Goal: Information Seeking & Learning: Learn about a topic

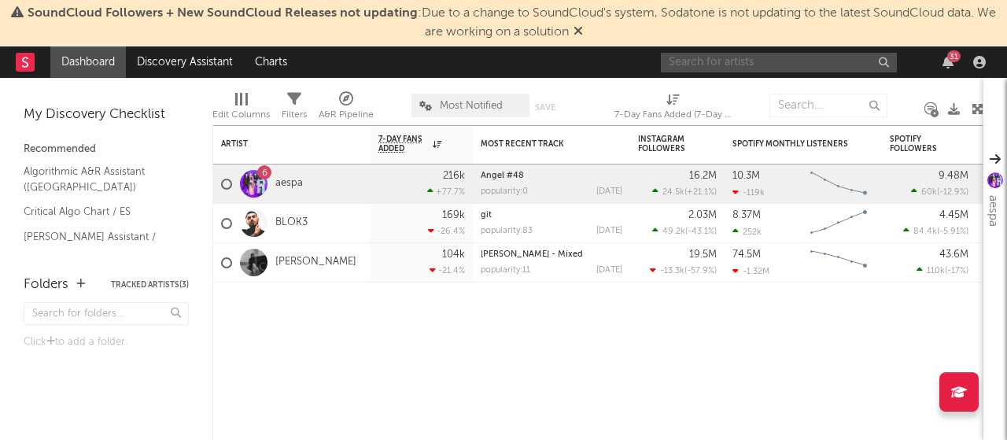
click at [778, 70] on input "text" at bounding box center [779, 63] width 236 height 20
type input "PARTY PRIVADO SOGE CULEBRA"
click at [802, 102] on input "text" at bounding box center [829, 106] width 118 height 24
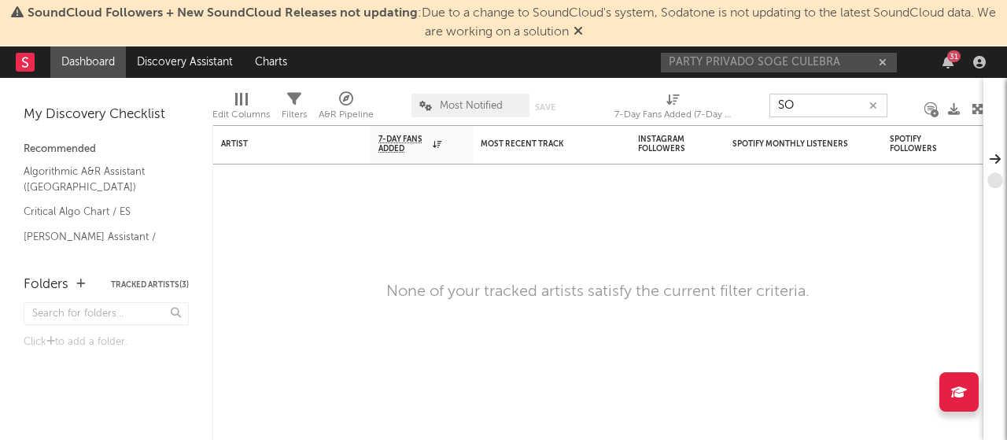
type input "S"
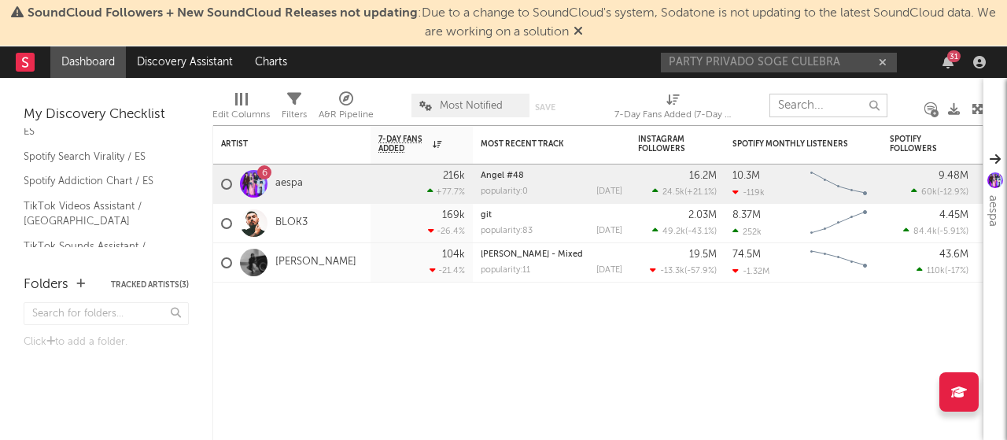
scroll to position [225, 0]
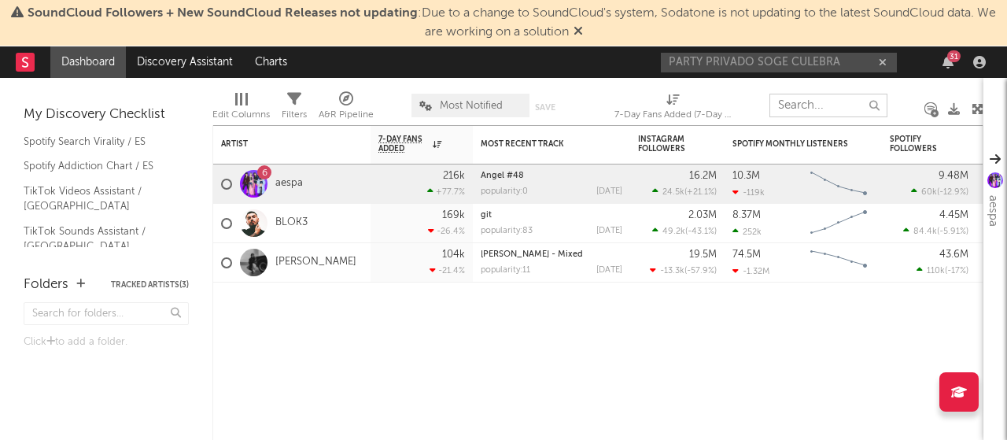
click at [932, 106] on icon at bounding box center [930, 109] width 11 height 12
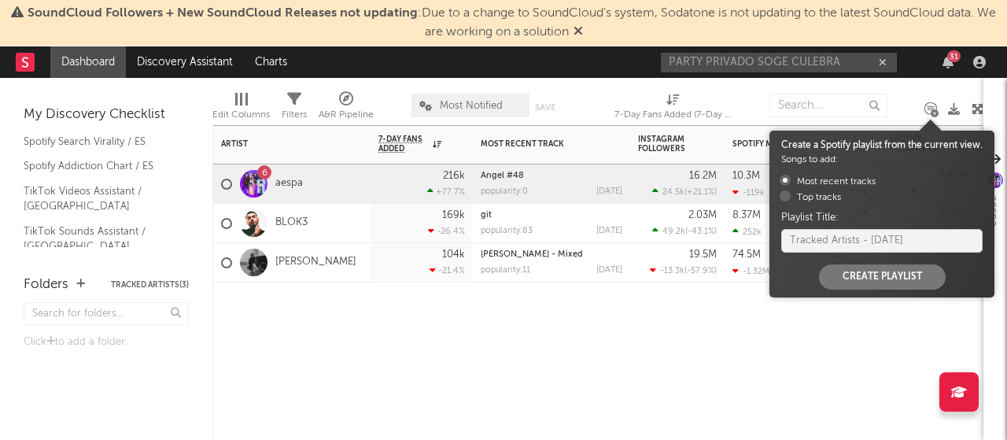
click at [768, 334] on div "Artist Notifications 7-Day Fans Added WoW % Change Most Recent Track Popularity…" at bounding box center [597, 282] width 771 height 315
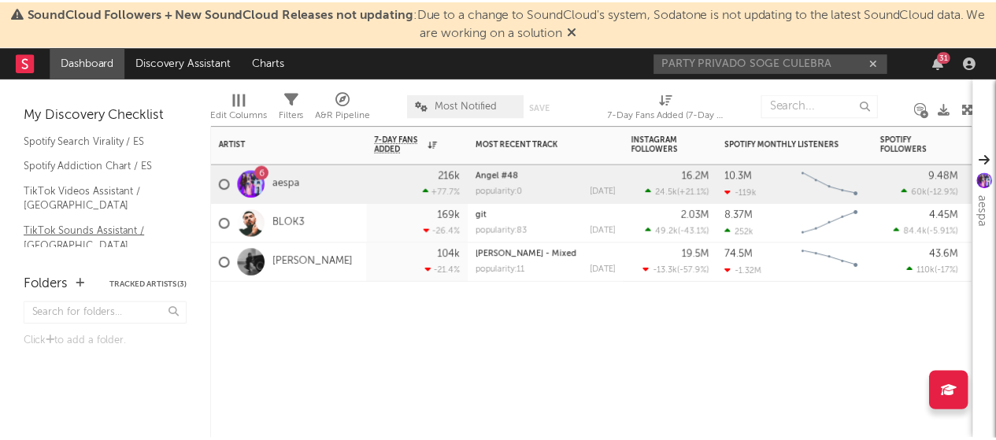
scroll to position [0, 0]
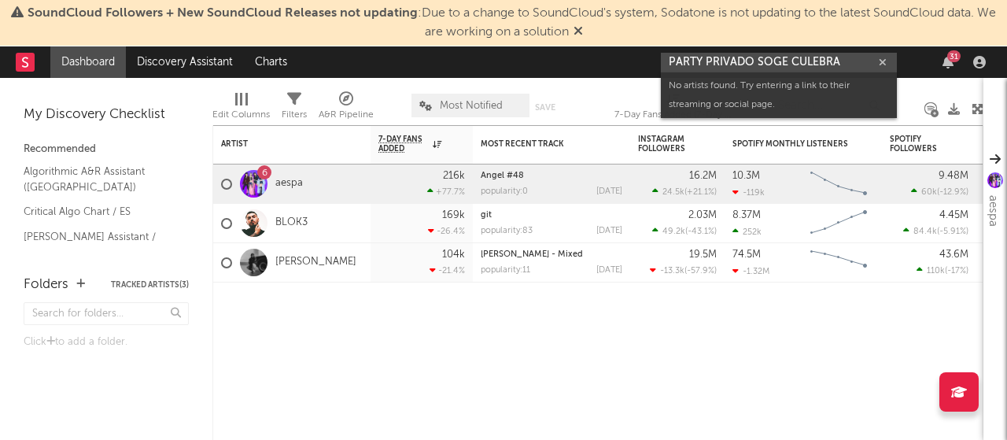
click at [812, 54] on input "PARTY PRIVADO SOGE CULEBRA" at bounding box center [779, 63] width 236 height 20
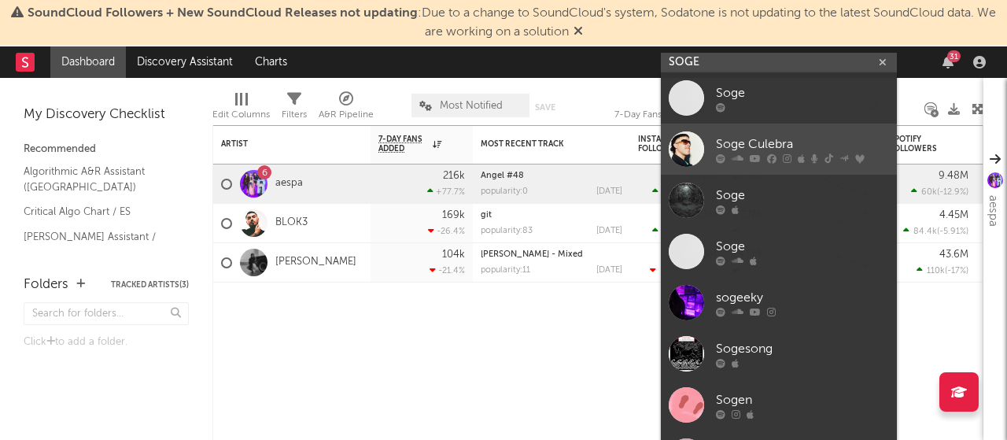
type input "SOGE"
click at [786, 142] on div "Soge Culebra" at bounding box center [802, 144] width 173 height 19
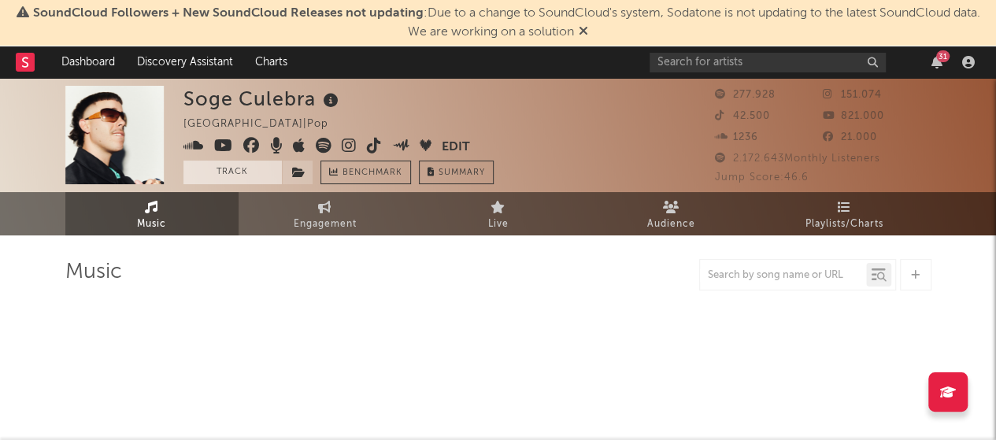
select select "6m"
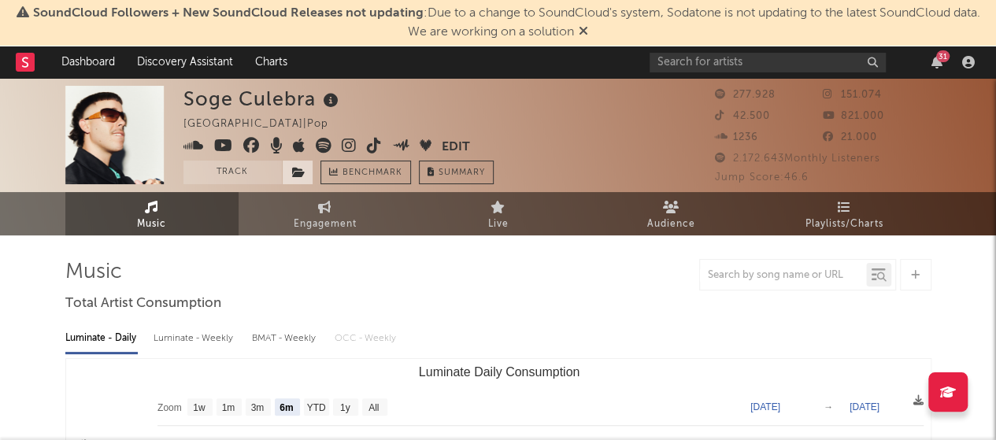
click at [300, 171] on icon at bounding box center [298, 172] width 13 height 11
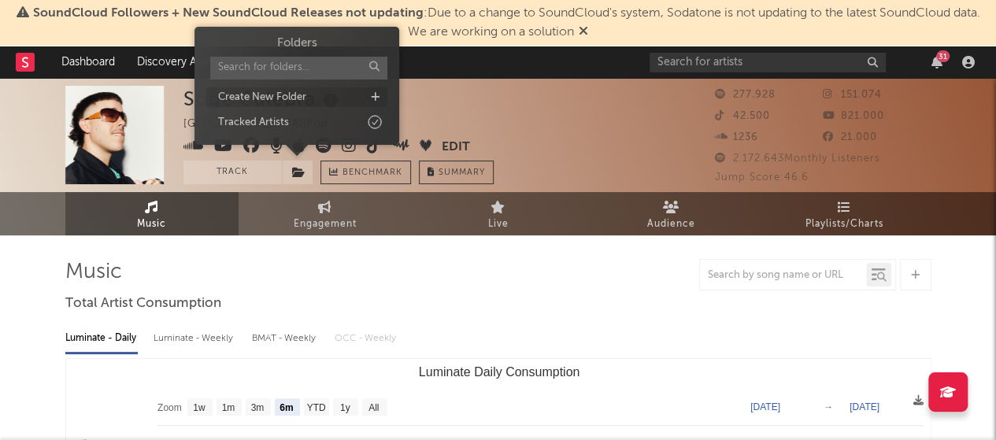
click at [347, 102] on div "Create New Folder" at bounding box center [296, 97] width 181 height 20
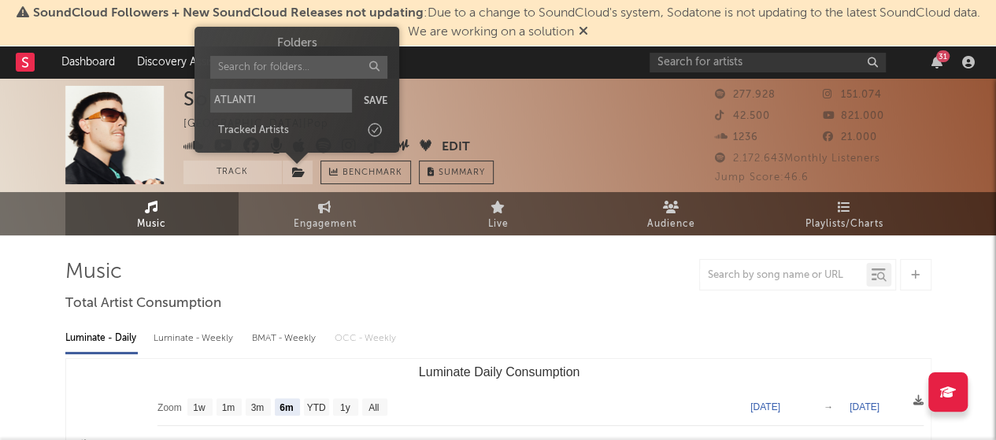
type input "ATLANTIC"
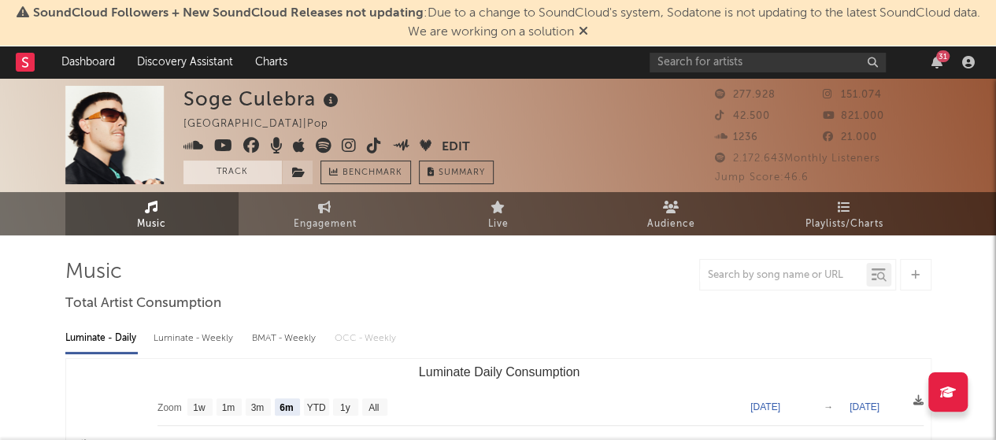
click at [229, 172] on button "Track" at bounding box center [232, 173] width 98 height 24
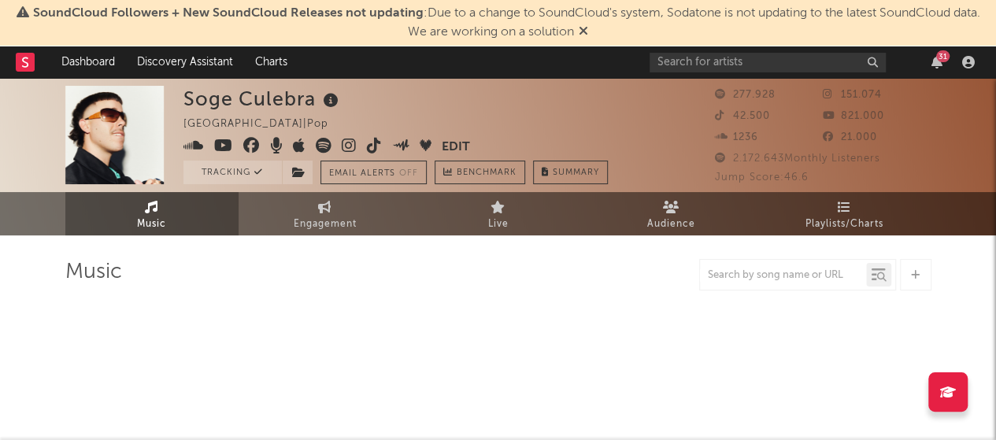
select select "6m"
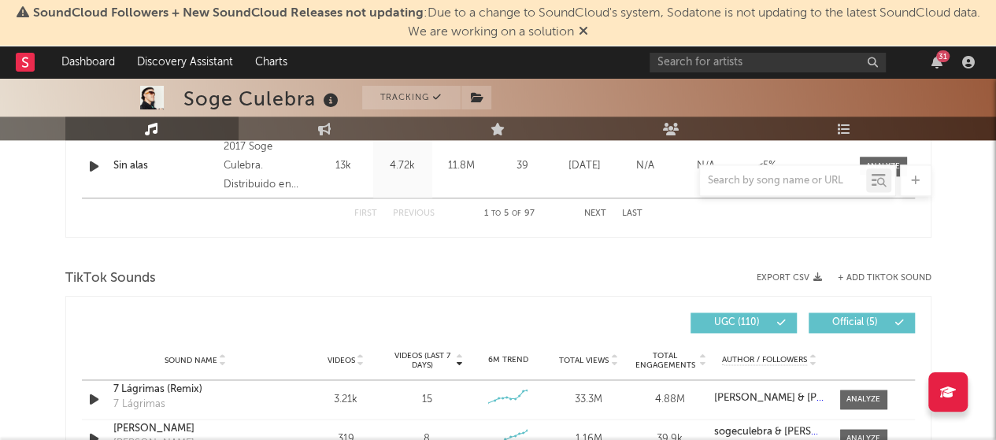
scroll to position [914, 0]
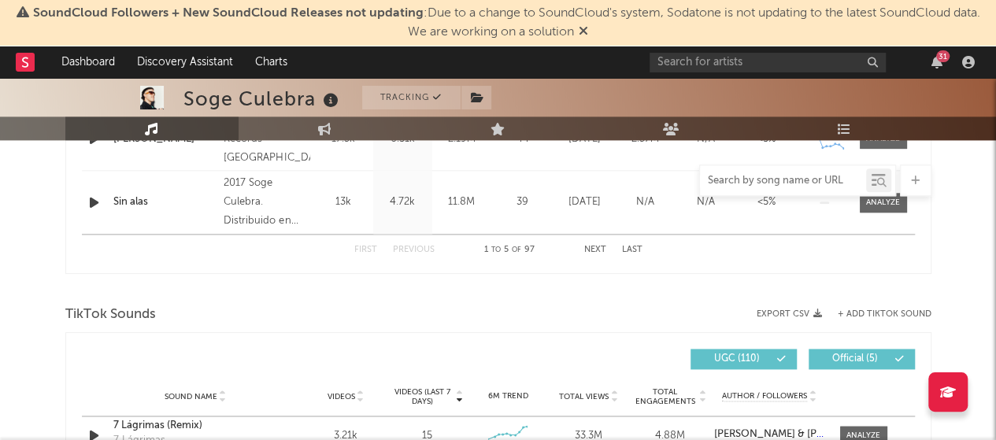
click at [765, 179] on input "text" at bounding box center [783, 181] width 166 height 13
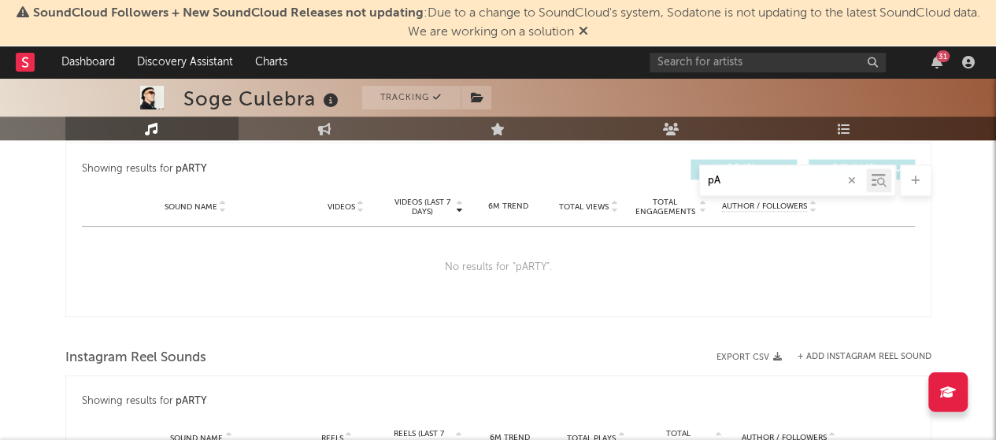
type input "p"
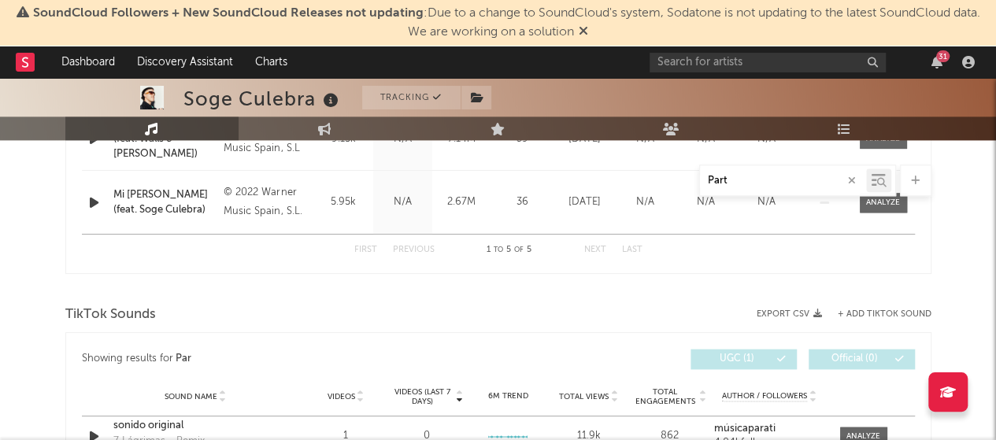
scroll to position [851, 0]
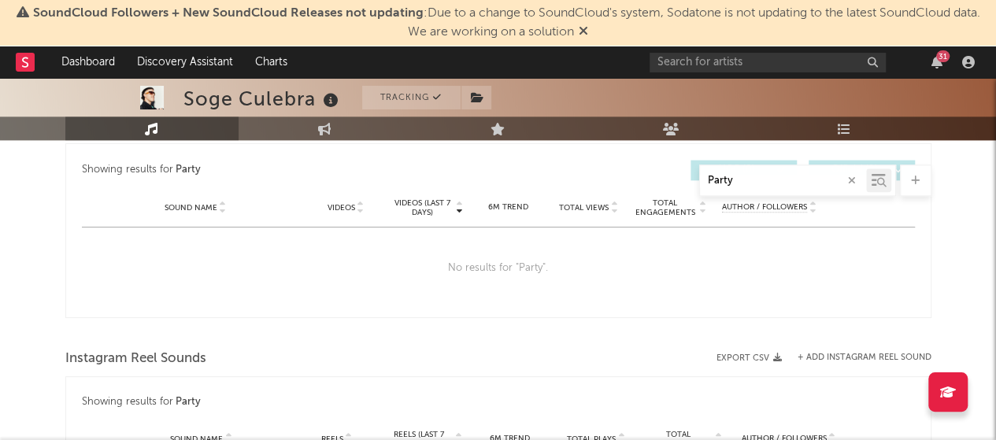
type input "Party"
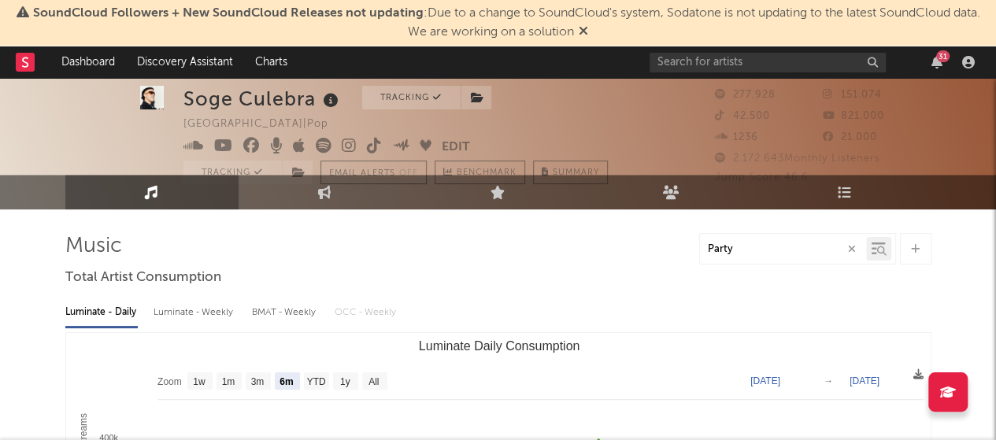
scroll to position [20, 0]
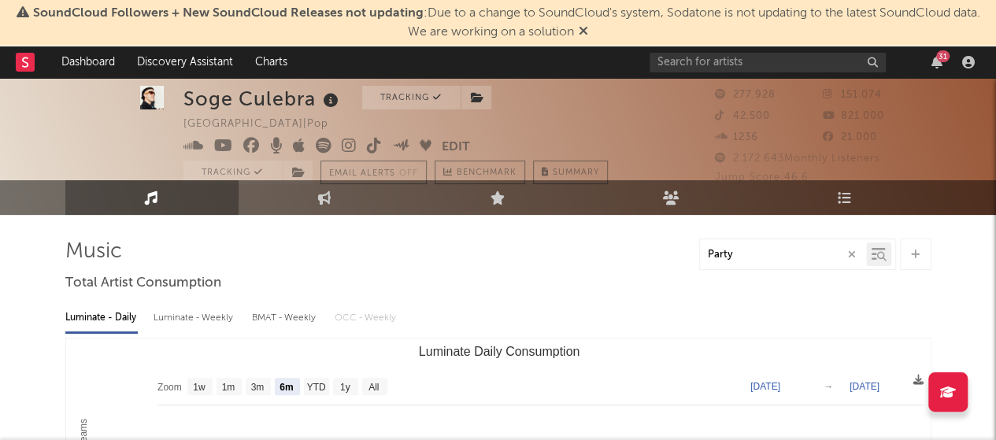
click at [847, 256] on button "button" at bounding box center [851, 254] width 13 height 15
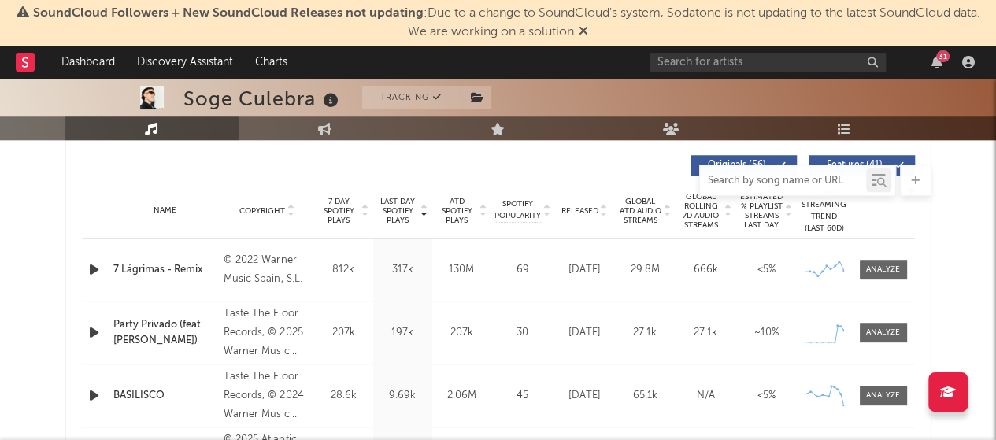
scroll to position [667, 0]
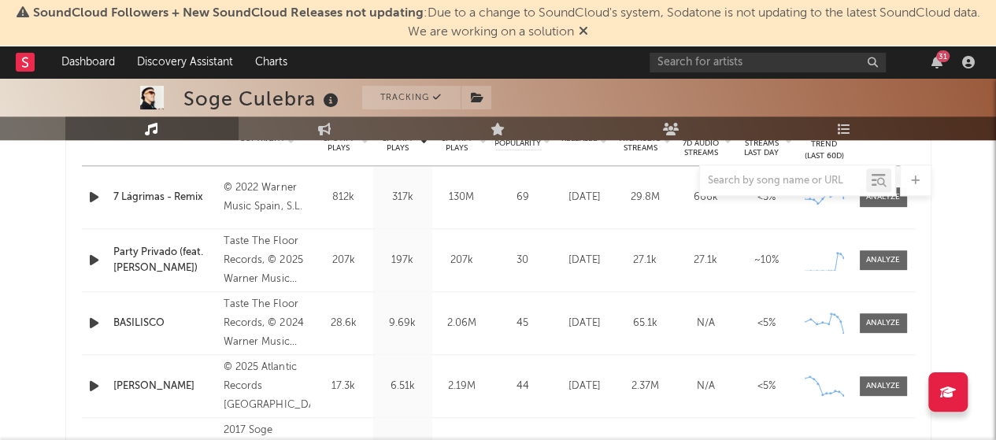
click at [142, 258] on div "Party Privado (feat. [PERSON_NAME])" at bounding box center [164, 260] width 103 height 31
click at [888, 264] on div at bounding box center [883, 260] width 34 height 12
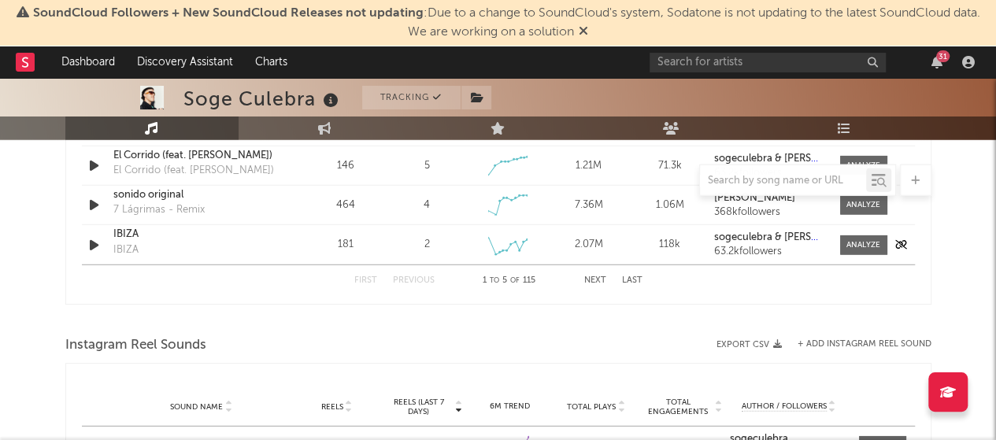
scroll to position [2010, 0]
click at [593, 278] on button "Next" at bounding box center [595, 281] width 22 height 9
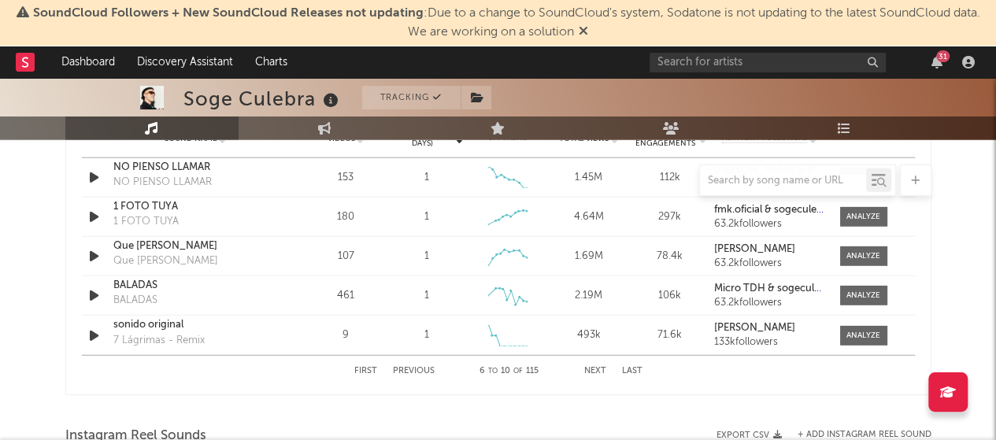
scroll to position [1974, 0]
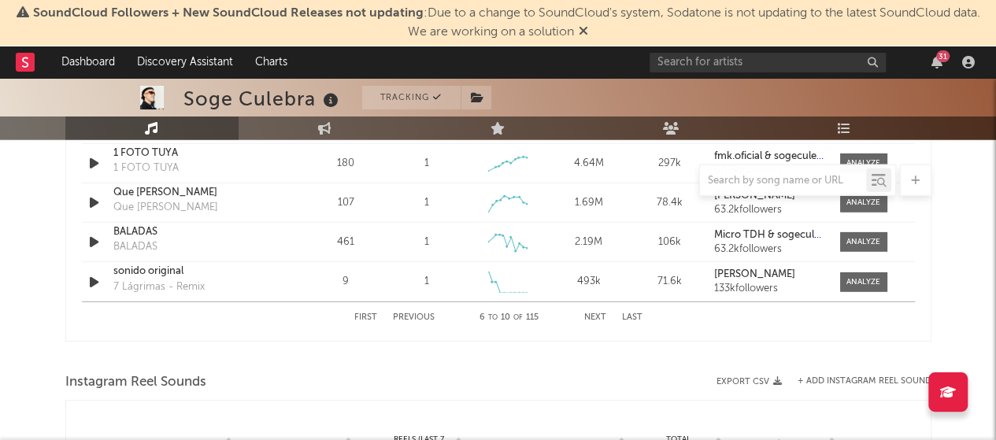
click at [589, 314] on button "Next" at bounding box center [595, 317] width 22 height 9
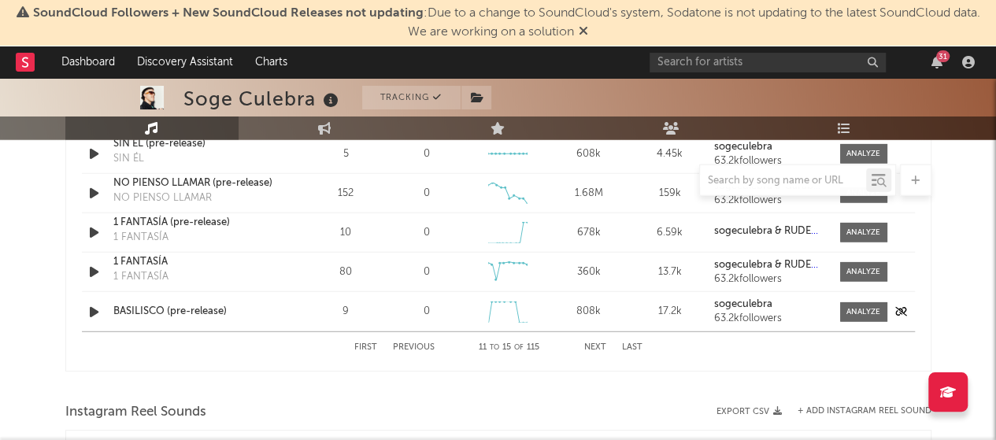
scroll to position [1941, 0]
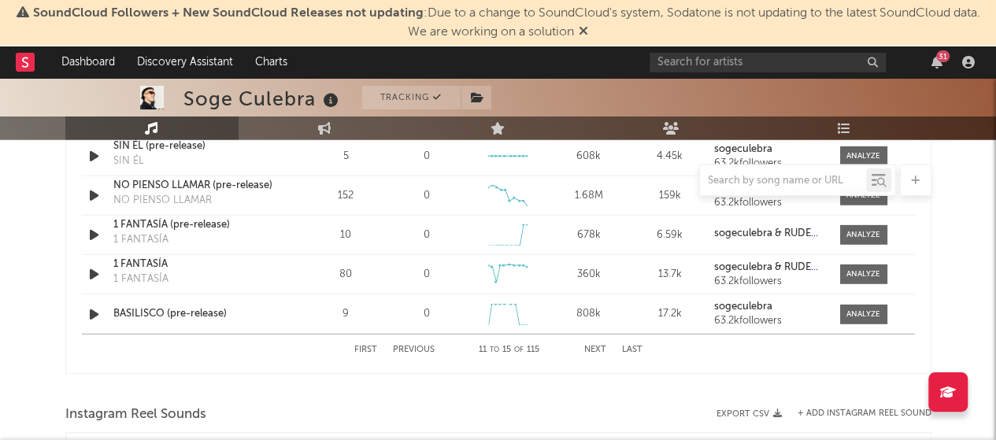
click at [597, 338] on div "First Previous 11 to 15 of 115 Next Last" at bounding box center [498, 349] width 288 height 31
click at [595, 345] on button "Next" at bounding box center [595, 349] width 22 height 9
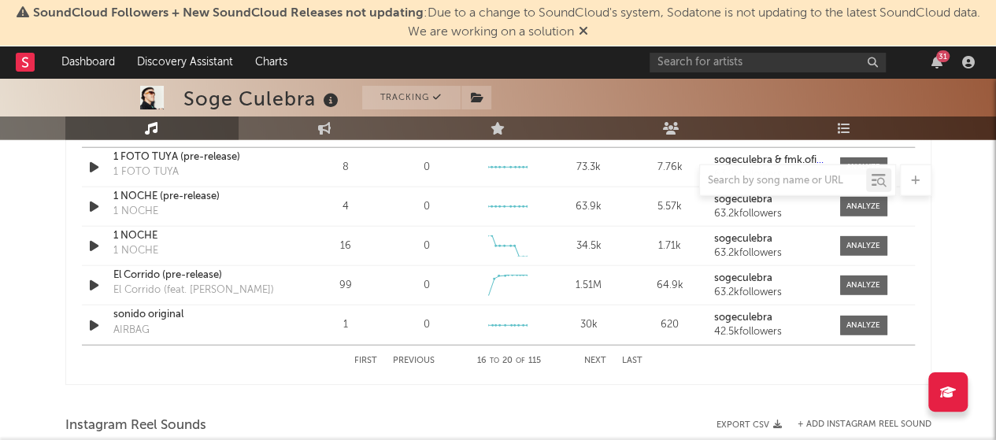
scroll to position [1928, 0]
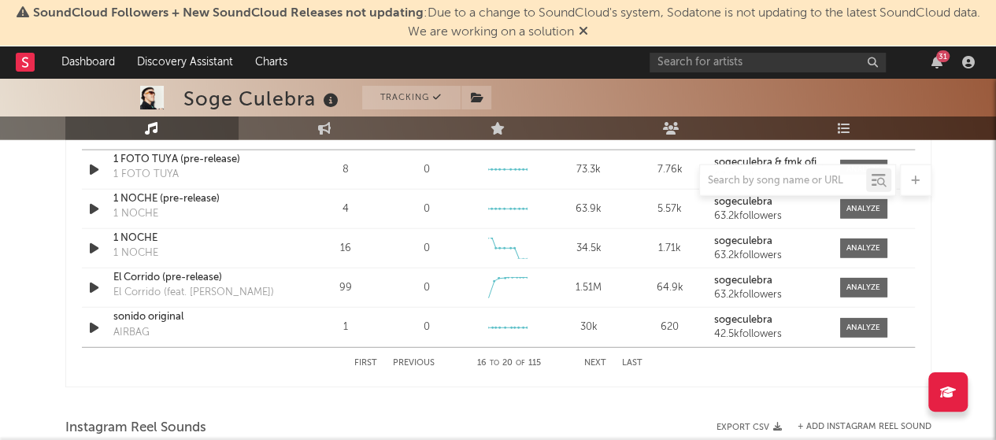
click at [595, 360] on button "Next" at bounding box center [595, 363] width 22 height 9
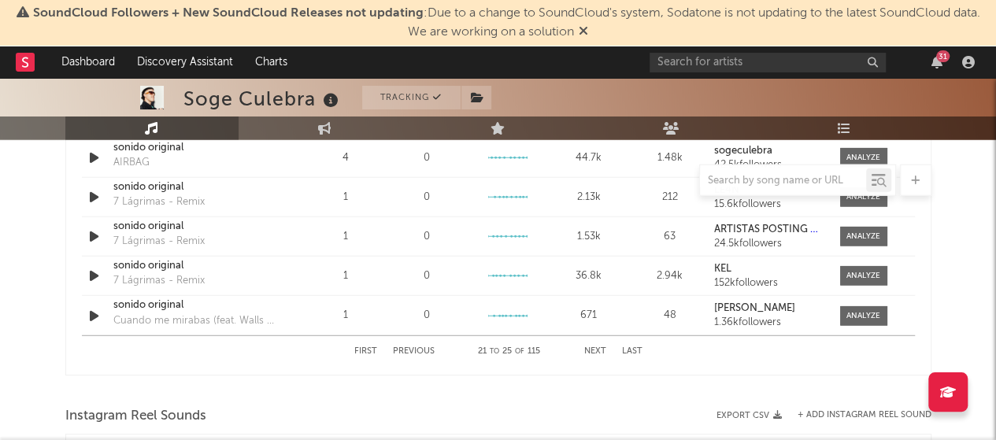
scroll to position [1939, 0]
click at [598, 344] on div "First Previous 21 to 25 of 115 Next Last" at bounding box center [498, 352] width 288 height 31
click at [594, 349] on button "Next" at bounding box center [595, 352] width 22 height 9
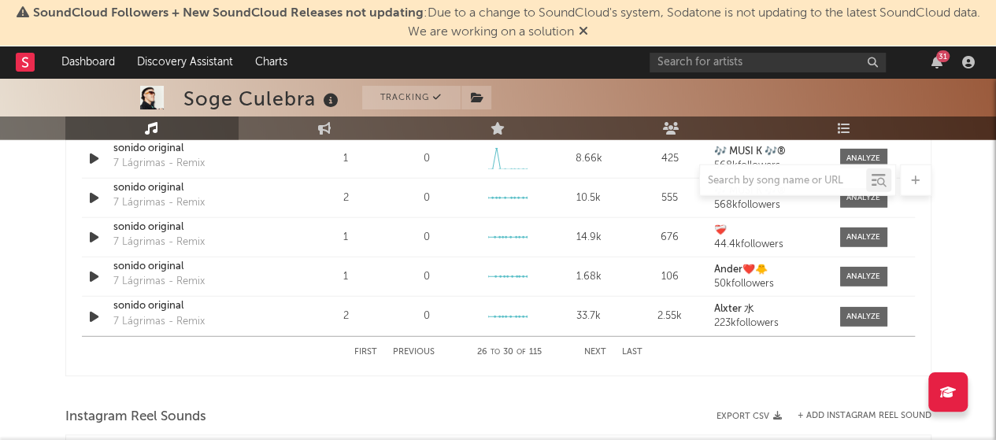
click at [594, 349] on button "Next" at bounding box center [595, 352] width 22 height 9
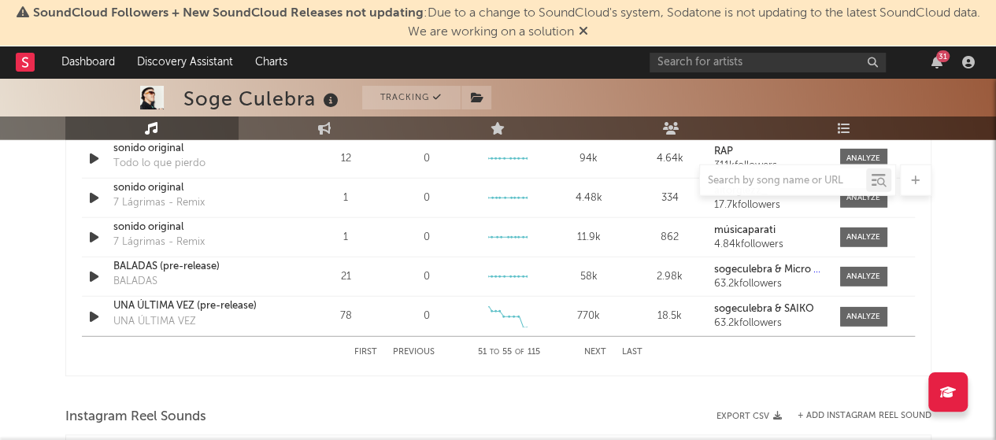
click at [594, 349] on button "Next" at bounding box center [595, 352] width 22 height 9
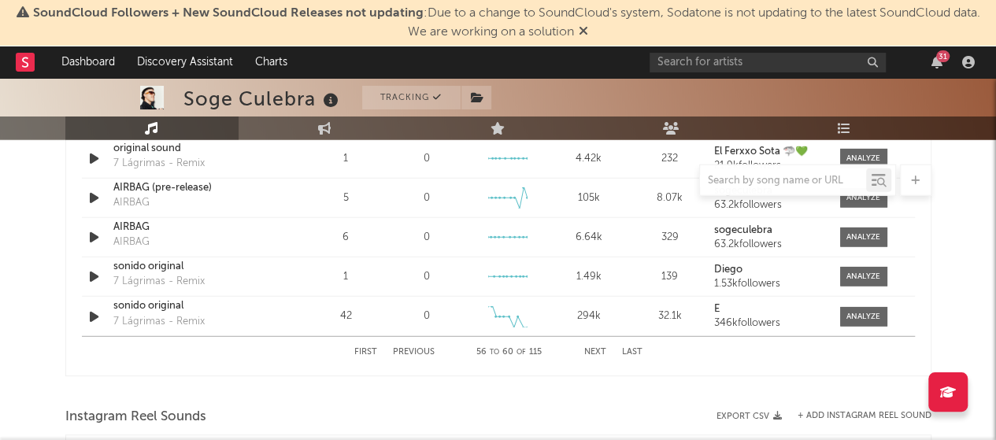
click at [594, 349] on button "Next" at bounding box center [595, 352] width 22 height 9
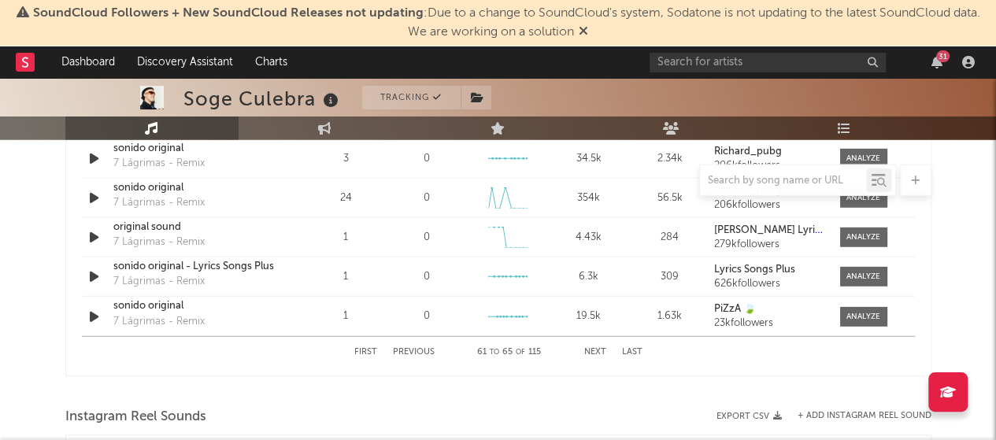
click at [594, 349] on button "Next" at bounding box center [595, 352] width 22 height 9
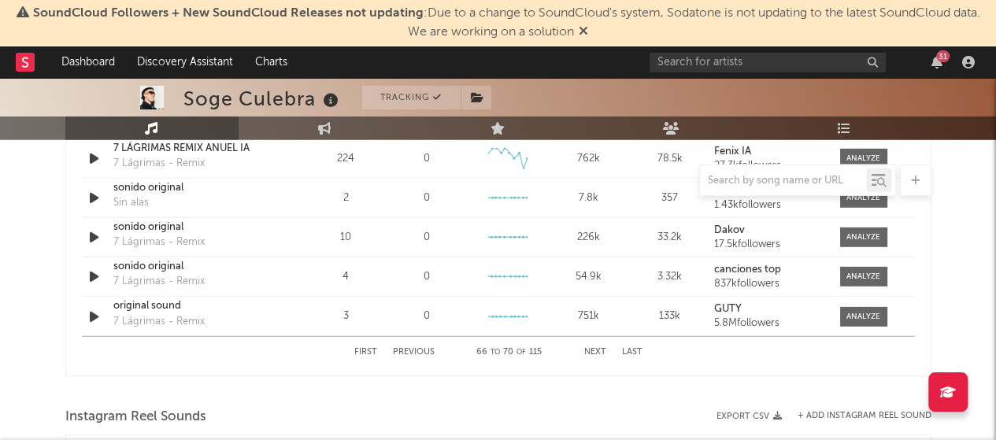
click at [594, 349] on button "Next" at bounding box center [595, 352] width 22 height 9
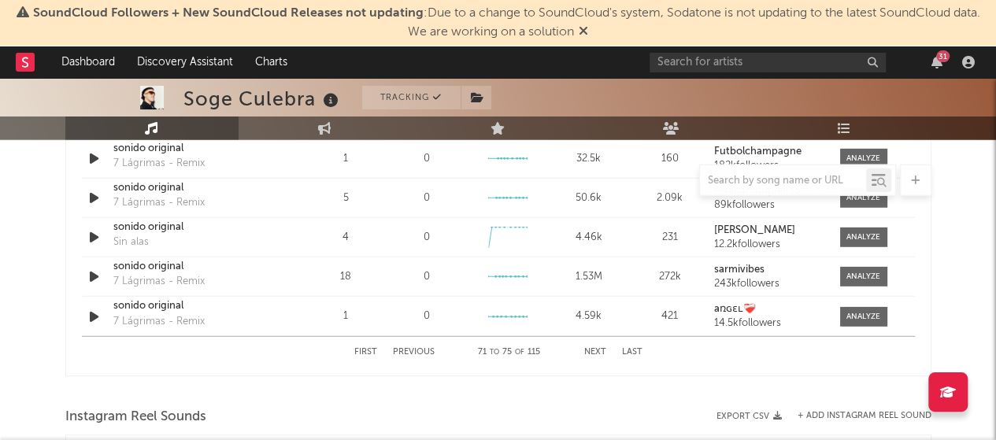
click at [594, 349] on button "Next" at bounding box center [595, 352] width 22 height 9
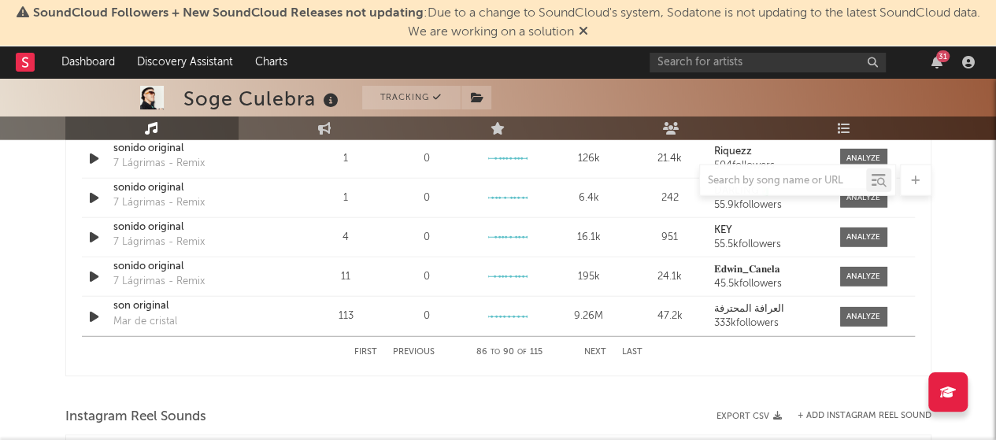
click at [594, 349] on button "Next" at bounding box center [595, 352] width 22 height 9
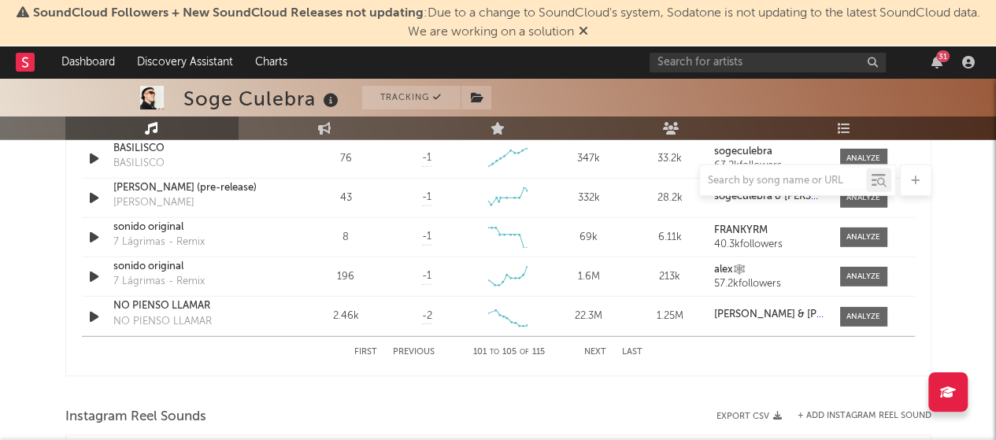
click at [371, 349] on button "First" at bounding box center [365, 352] width 23 height 9
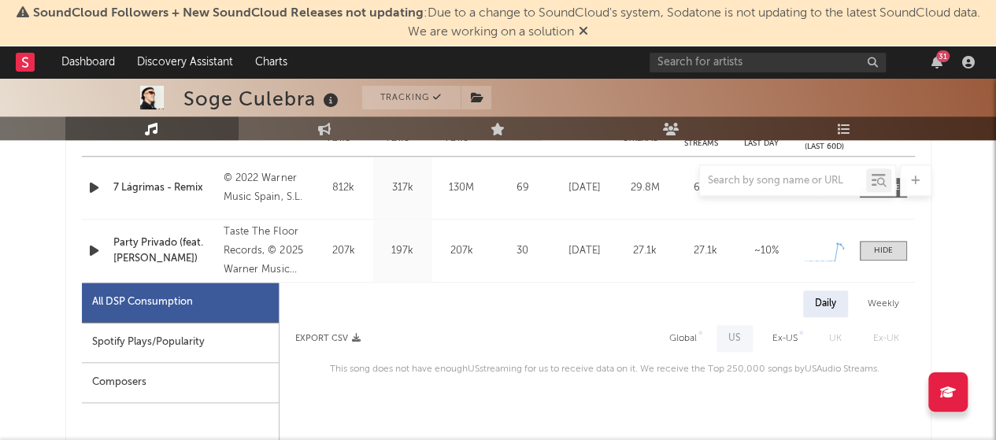
scroll to position [662, 0]
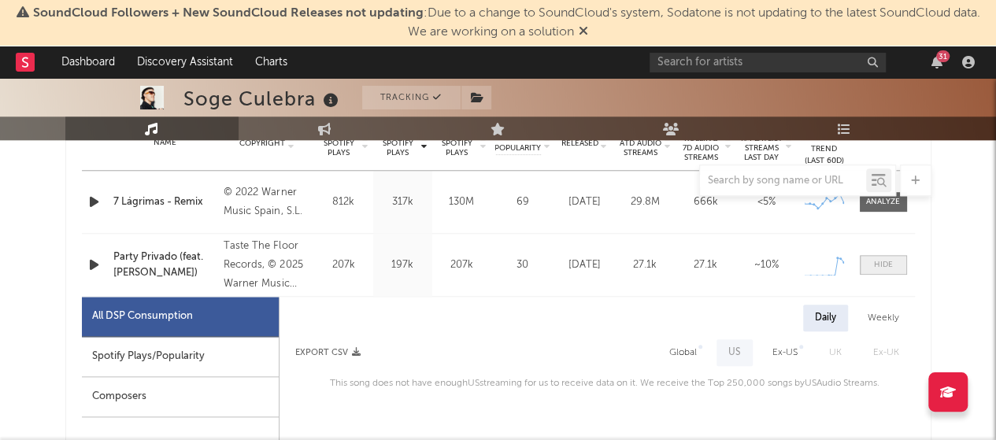
click at [888, 265] on div at bounding box center [883, 265] width 19 height 12
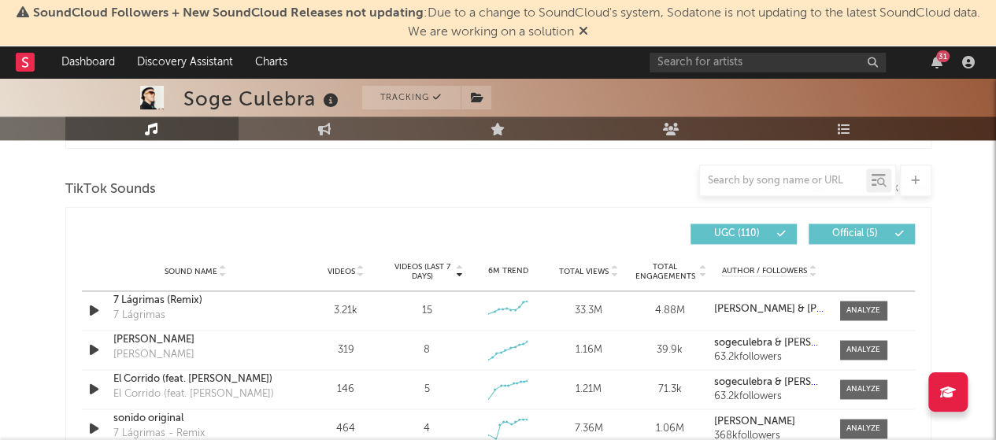
scroll to position [1040, 0]
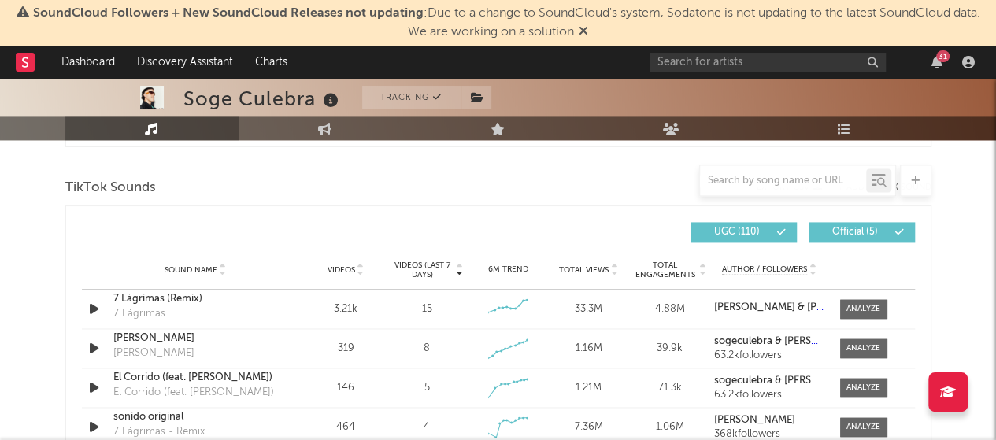
click at [875, 230] on span "Official ( 5 )" at bounding box center [854, 231] width 72 height 9
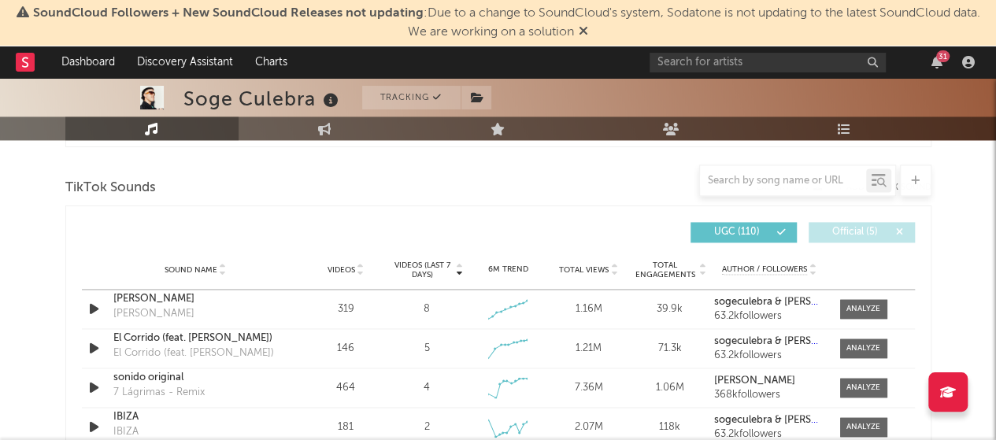
click at [875, 230] on span "Official ( 5 )" at bounding box center [854, 231] width 72 height 9
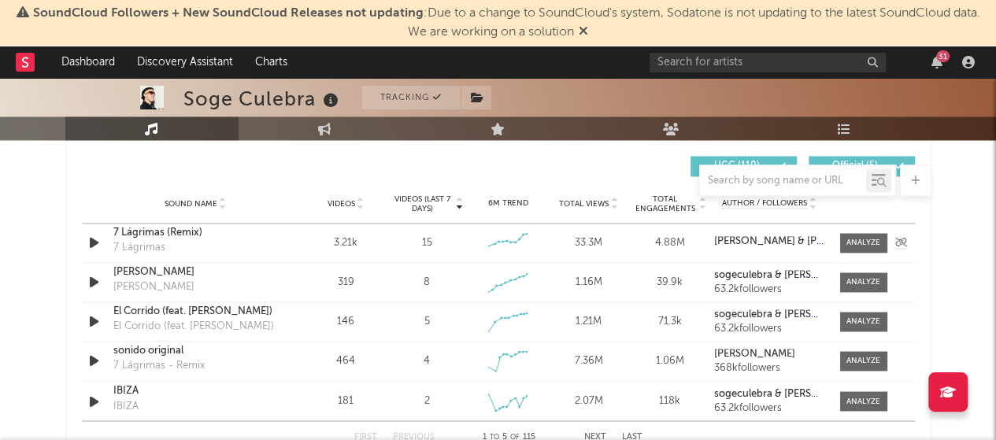
scroll to position [1108, 0]
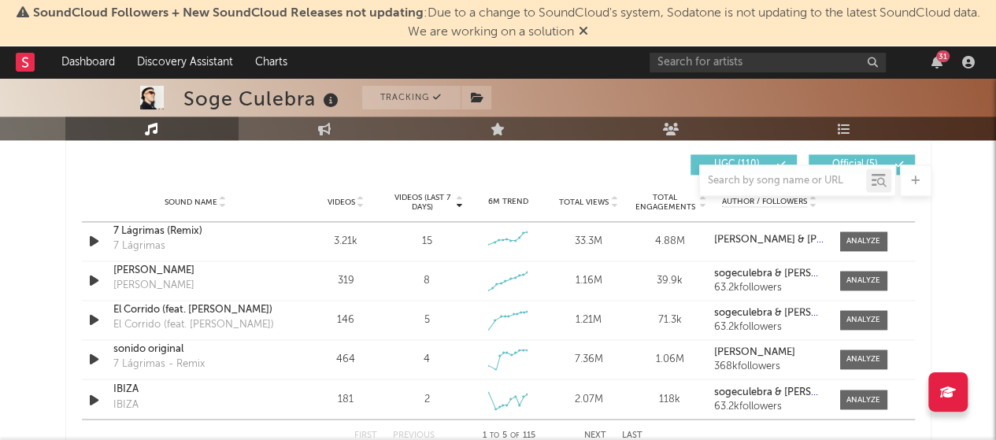
click at [219, 202] on icon at bounding box center [223, 205] width 8 height 6
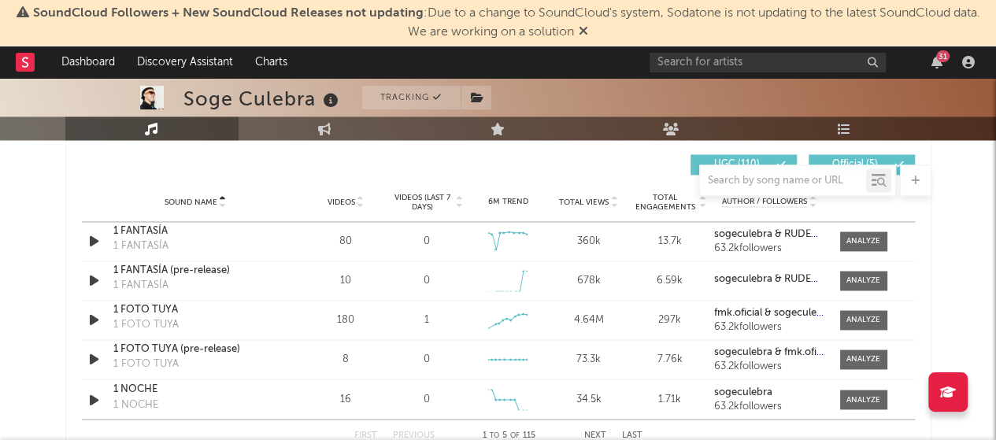
click at [219, 202] on icon at bounding box center [223, 205] width 8 height 6
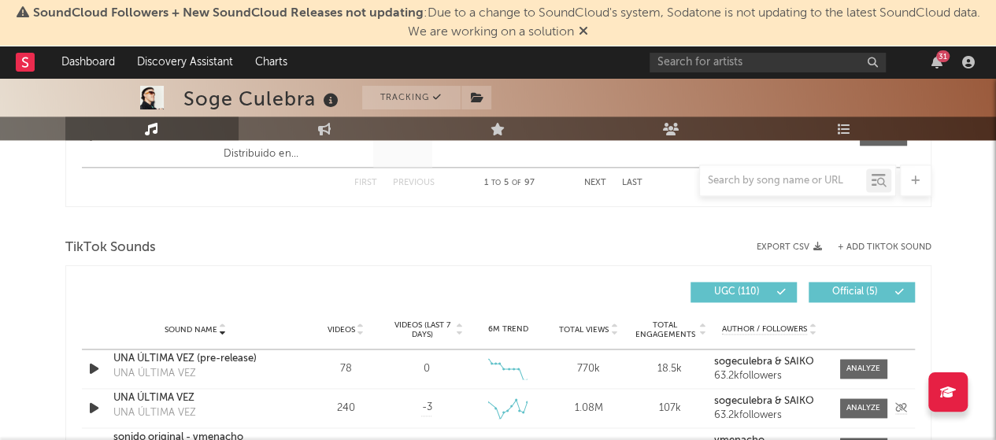
scroll to position [982, 0]
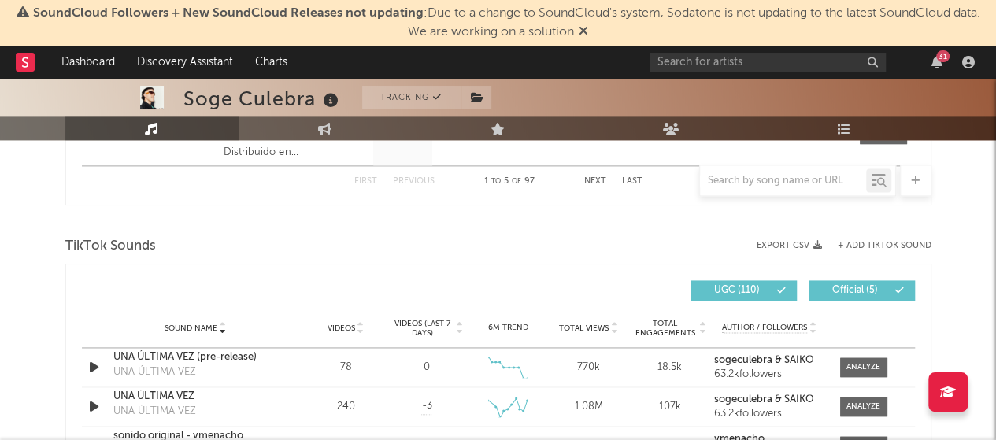
click at [789, 190] on div at bounding box center [783, 181] width 166 height 20
click at [799, 187] on input "text" at bounding box center [783, 181] width 166 height 13
click at [877, 182] on icon at bounding box center [881, 182] width 9 height 9
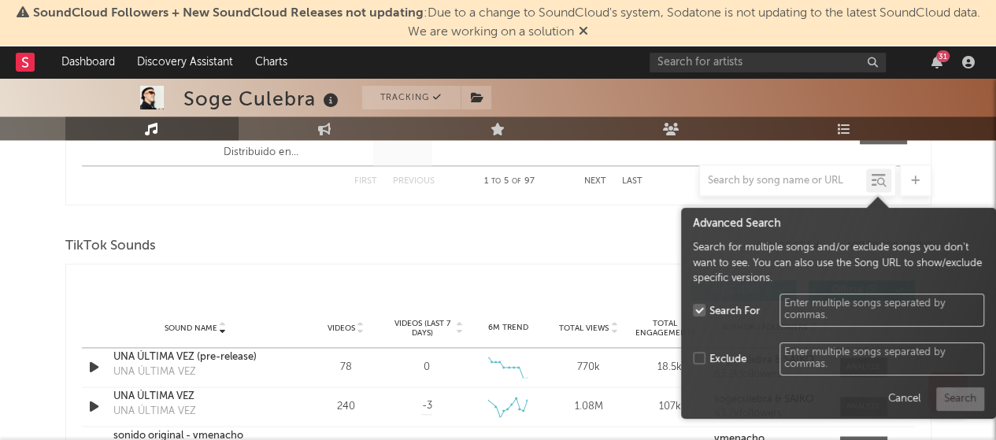
click at [847, 316] on textarea at bounding box center [881, 310] width 205 height 33
click at [861, 367] on textarea at bounding box center [881, 358] width 205 height 33
click at [716, 358] on div "Exclude" at bounding box center [727, 360] width 37 height 16
click at [693, 358] on input "Exclude" at bounding box center [693, 358] width 0 height 17
click at [710, 325] on div "Search For" at bounding box center [838, 310] width 291 height 49
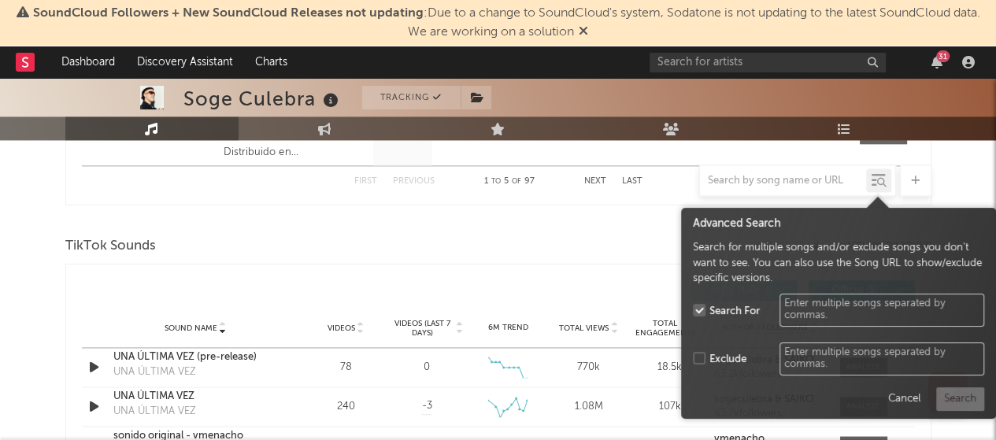
click at [704, 309] on div at bounding box center [699, 310] width 13 height 13
click at [693, 309] on input "Search For" at bounding box center [693, 310] width 0 height 17
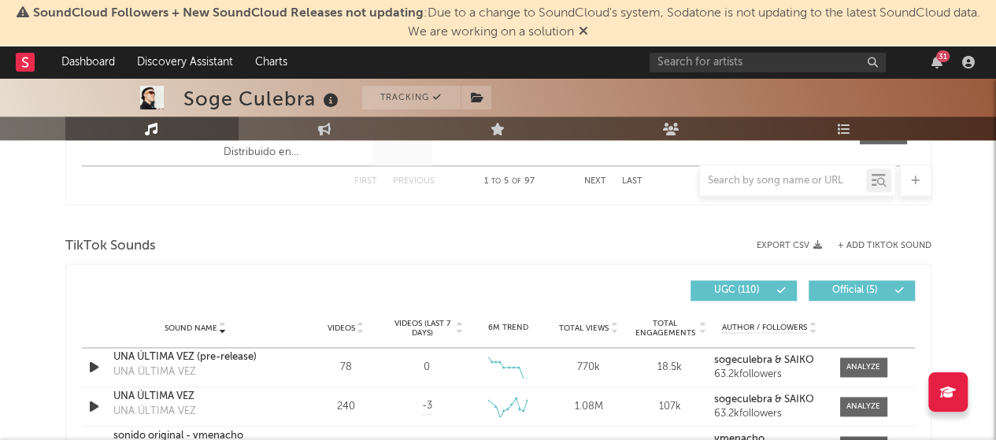
click at [794, 190] on div at bounding box center [797, 179] width 197 height 31
click at [782, 183] on input "text" at bounding box center [783, 181] width 166 height 13
paste input "https://open.spotify.com/intl-es/track/5HYNvdGdepoSArZ1fW1x8v?si=53281b8dd8d649…"
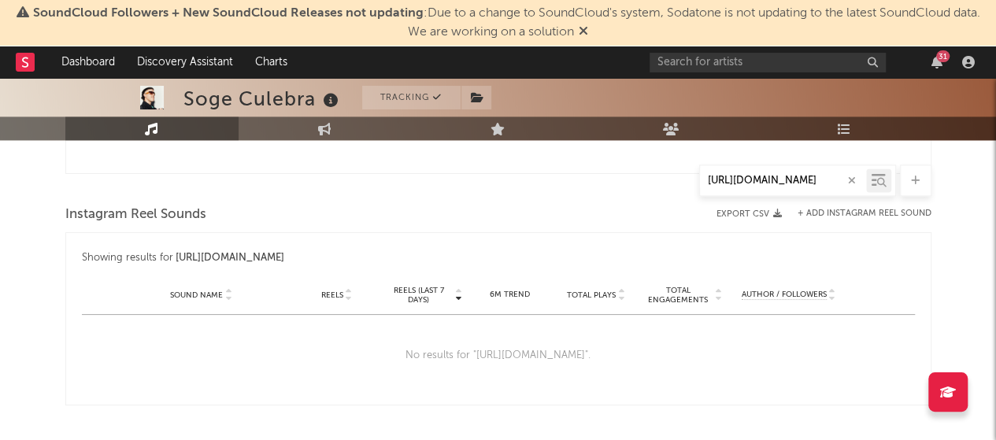
type input "https://open.spotify.com/intl-es/track/5HYNvdGdepoSArZ1fW1x8v?si=53281b8dd8d649…"
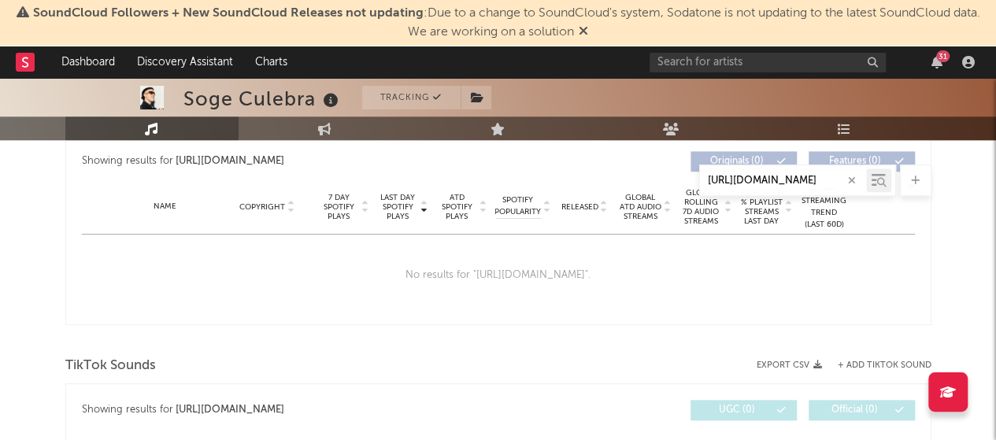
scroll to position [598, 0]
click at [909, 179] on div at bounding box center [914, 179] width 31 height 31
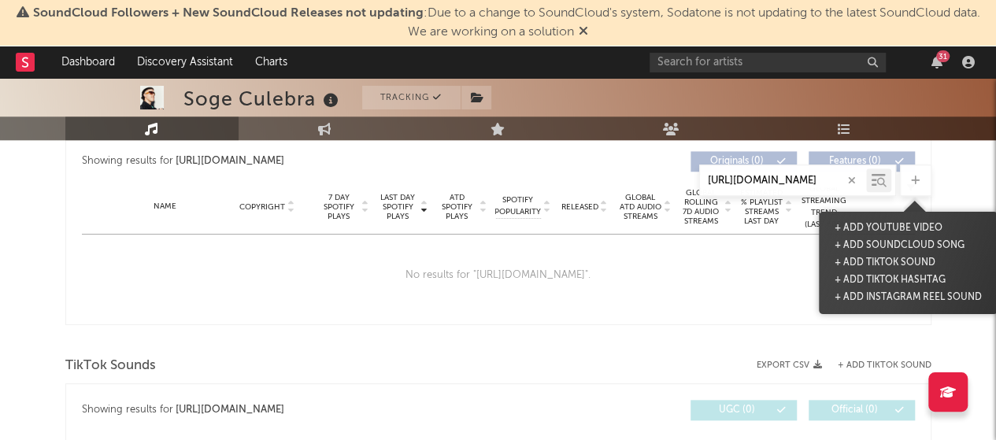
click at [855, 183] on icon "button" at bounding box center [852, 180] width 8 height 10
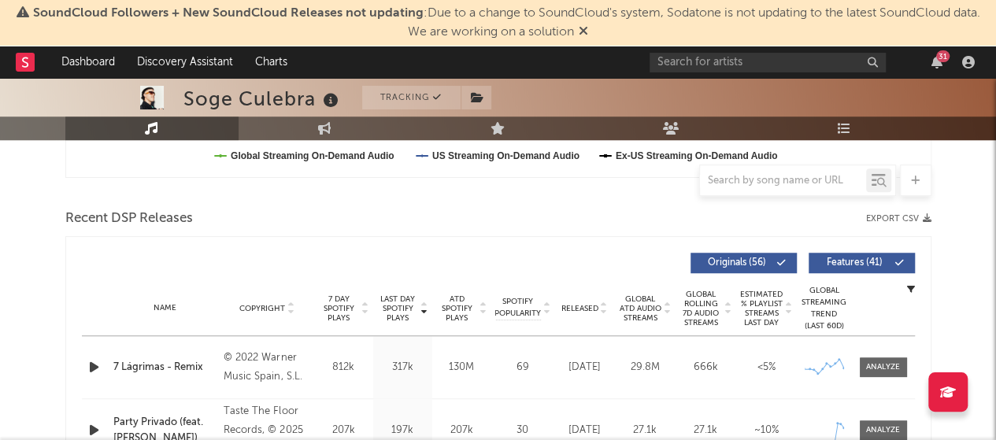
scroll to position [496, 0]
click at [582, 31] on icon at bounding box center [582, 30] width 9 height 13
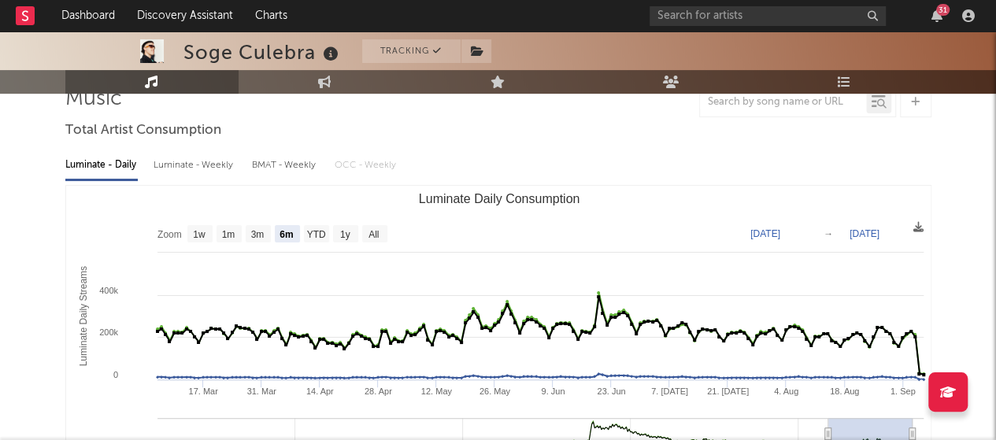
scroll to position [83, 0]
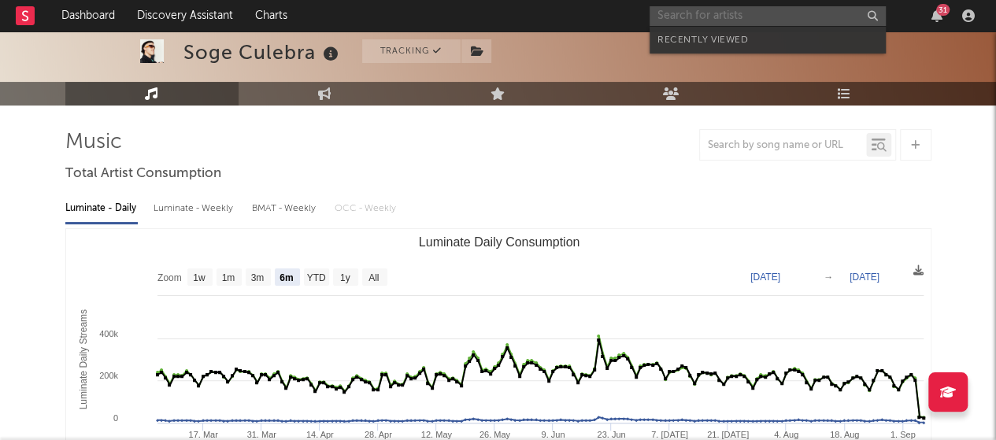
click at [729, 18] on input "text" at bounding box center [767, 16] width 236 height 20
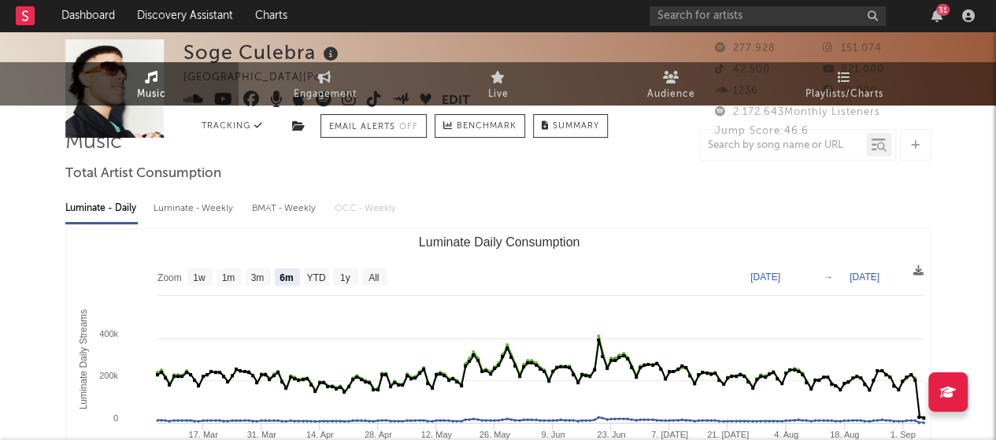
scroll to position [0, 0]
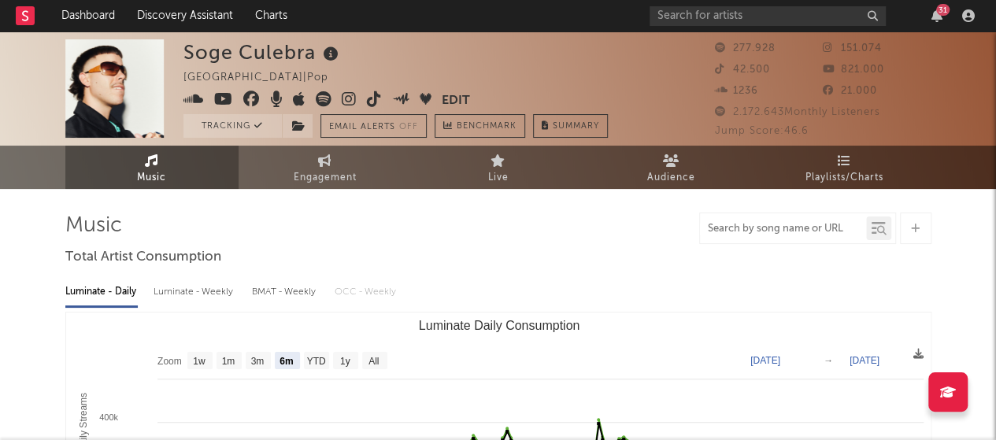
click at [759, 230] on input "text" at bounding box center [783, 229] width 166 height 13
type input "party privado"
click at [795, 231] on input "party privado" at bounding box center [783, 229] width 166 height 13
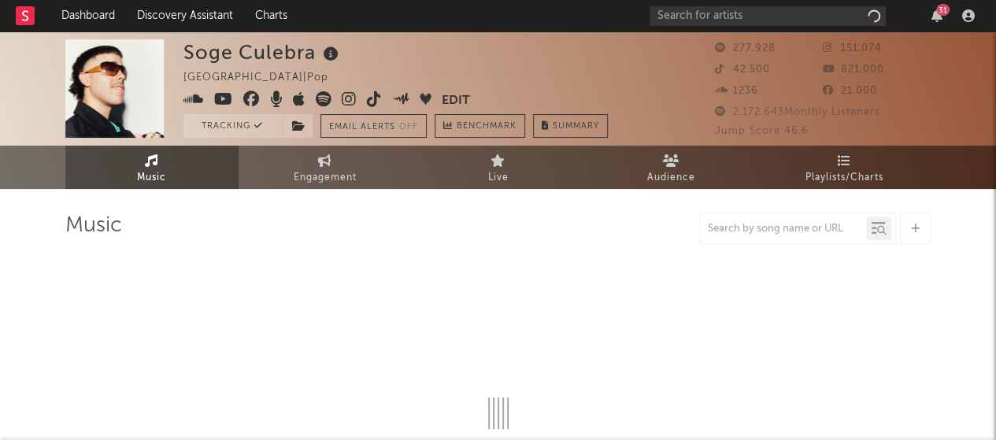
select select "6m"
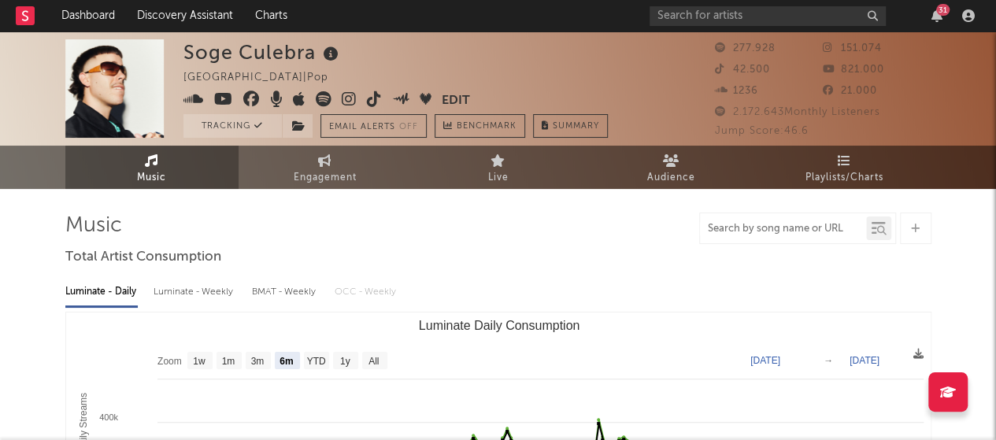
click at [730, 228] on input "text" at bounding box center [783, 229] width 166 height 13
type input "party privado"
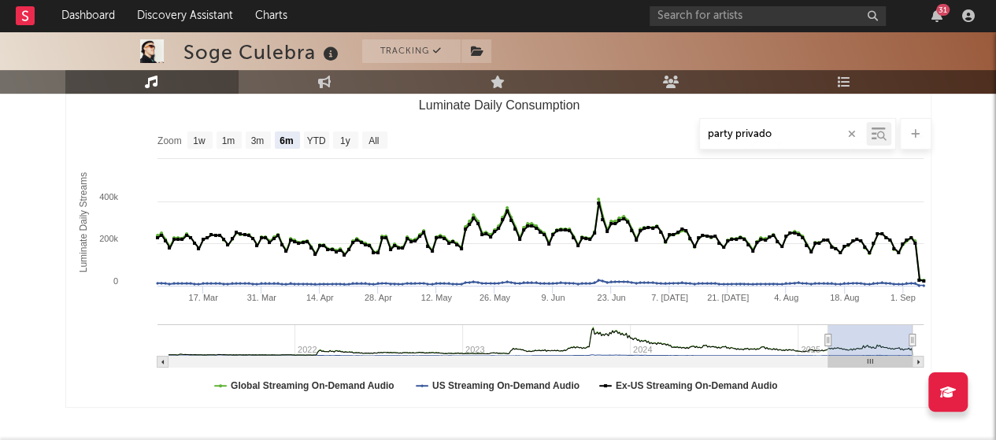
scroll to position [219, 0]
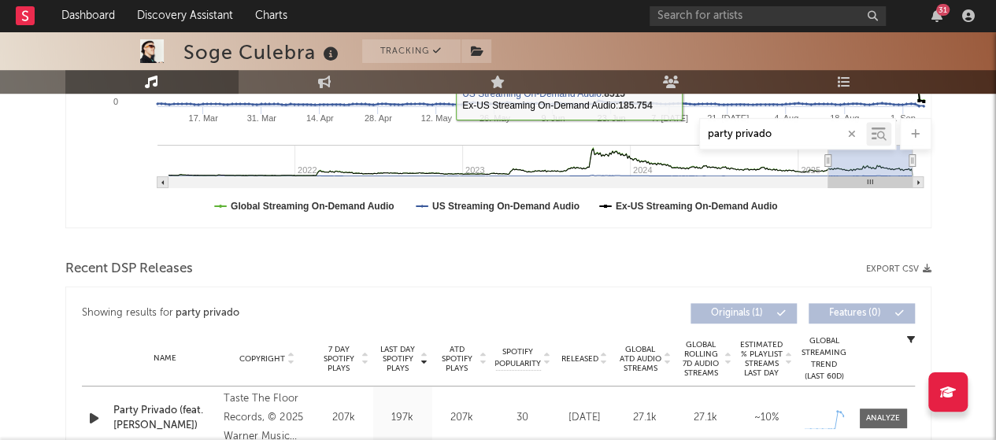
click at [693, 271] on div "Recent DSP Releases Export CSV" at bounding box center [498, 269] width 866 height 27
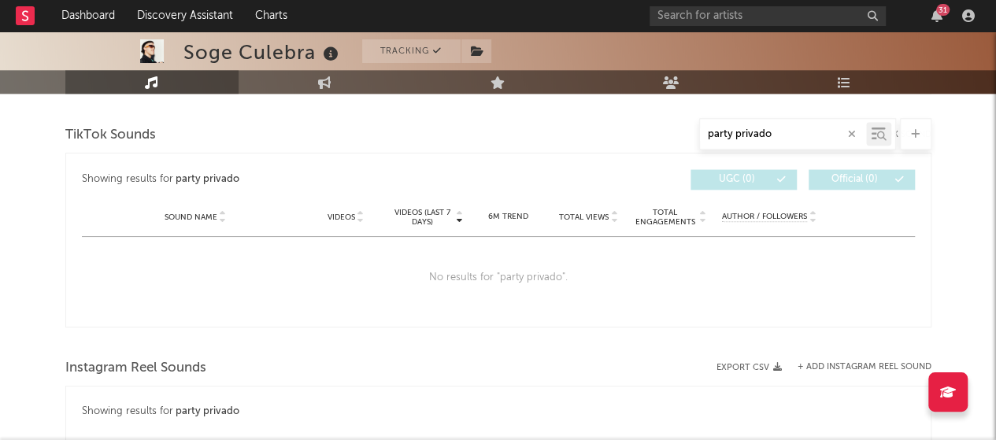
scroll to position [796, 0]
click at [217, 218] on div at bounding box center [221, 216] width 9 height 12
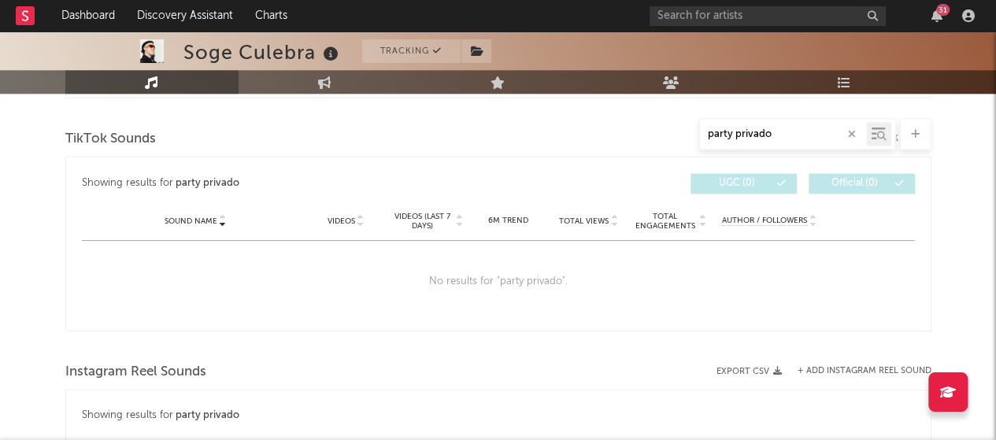
scroll to position [789, 0]
click at [881, 138] on icon at bounding box center [881, 135] width 9 height 9
click at [597, 300] on div "No results for " party privado "." at bounding box center [498, 283] width 833 height 82
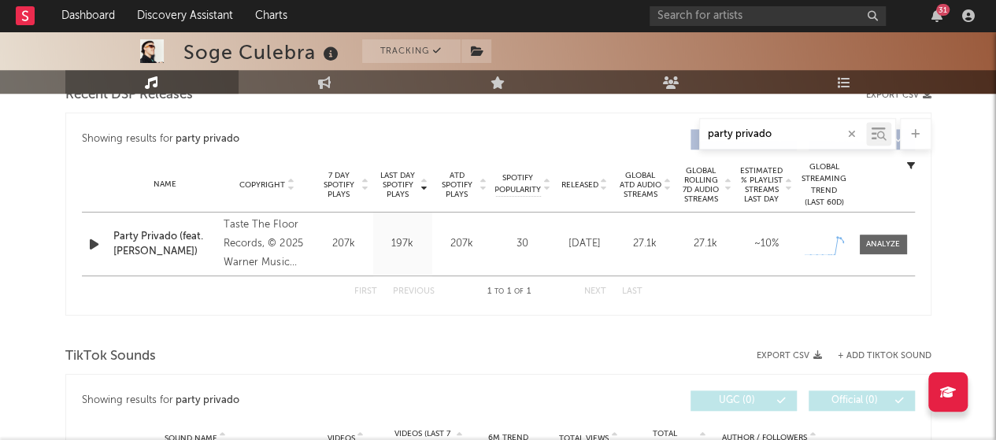
scroll to position [564, 0]
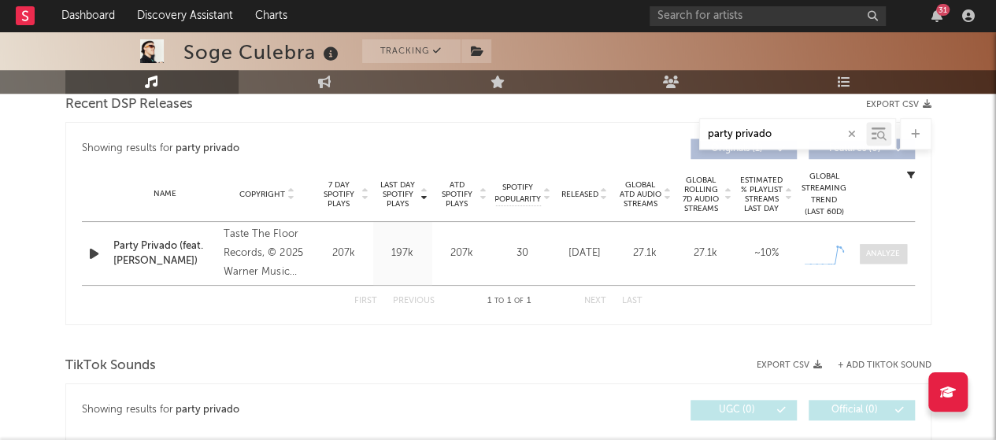
click at [870, 257] on div at bounding box center [883, 254] width 34 height 12
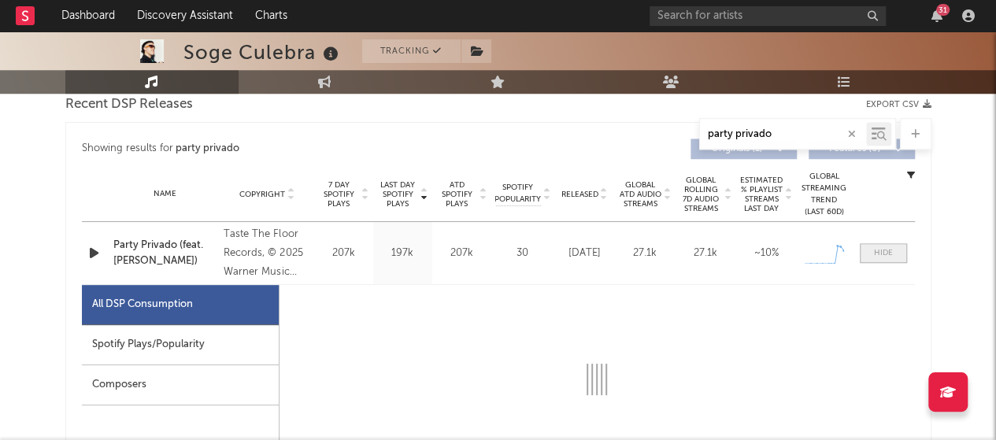
click at [870, 257] on span at bounding box center [882, 253] width 47 height 20
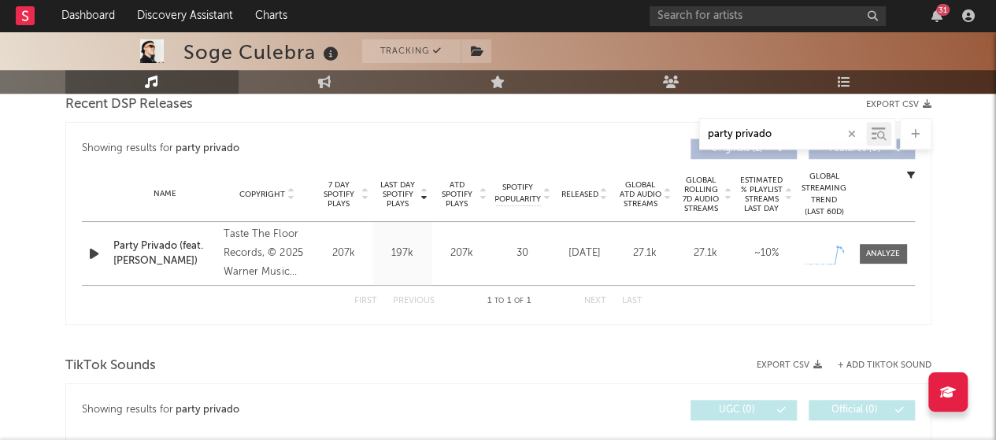
scroll to position [619, 0]
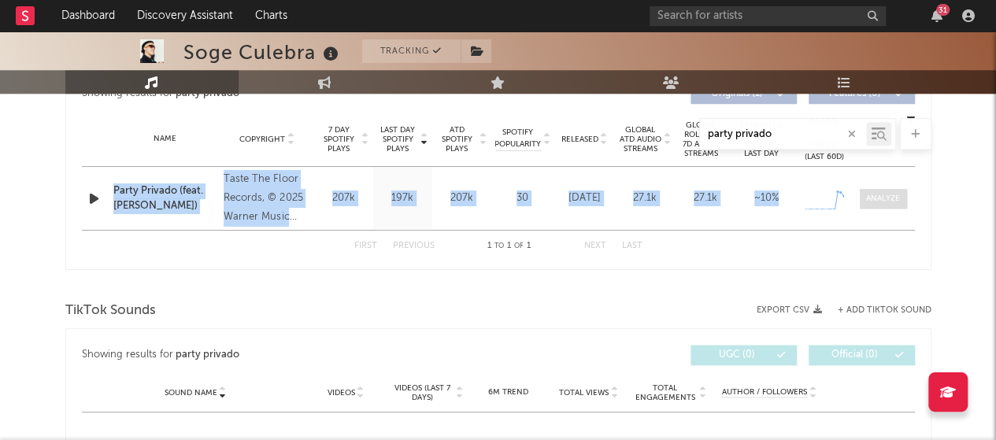
click at [892, 195] on div at bounding box center [883, 199] width 34 height 12
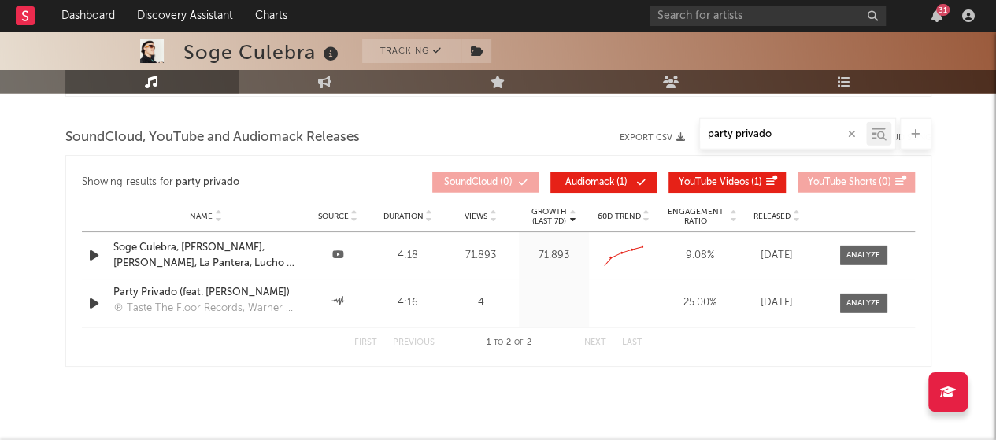
scroll to position [2035, 0]
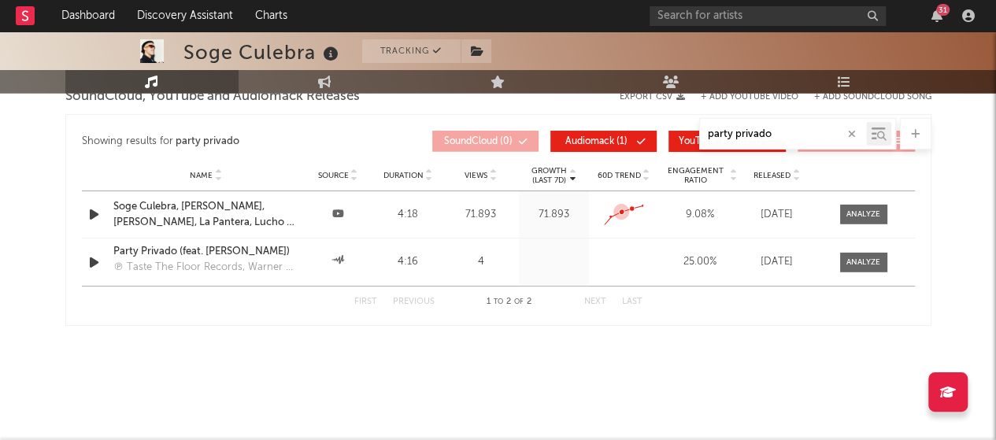
click at [623, 204] on icon at bounding box center [621, 212] width 16 height 16
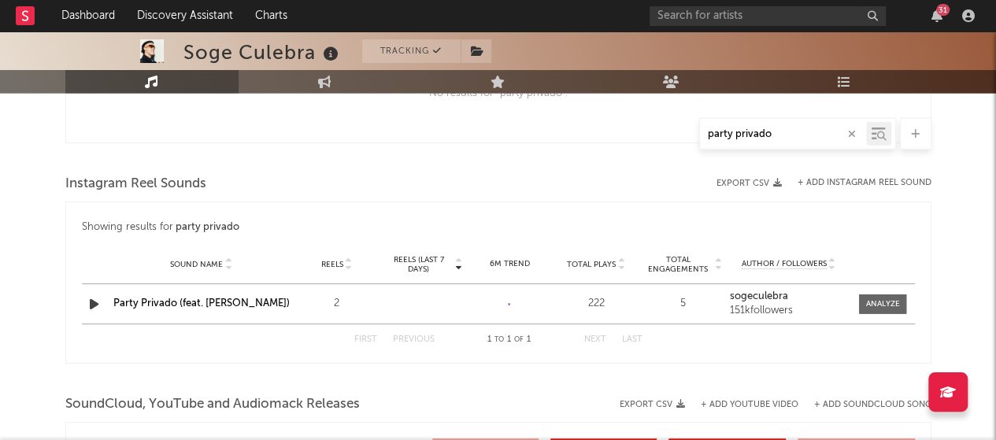
scroll to position [1698, 0]
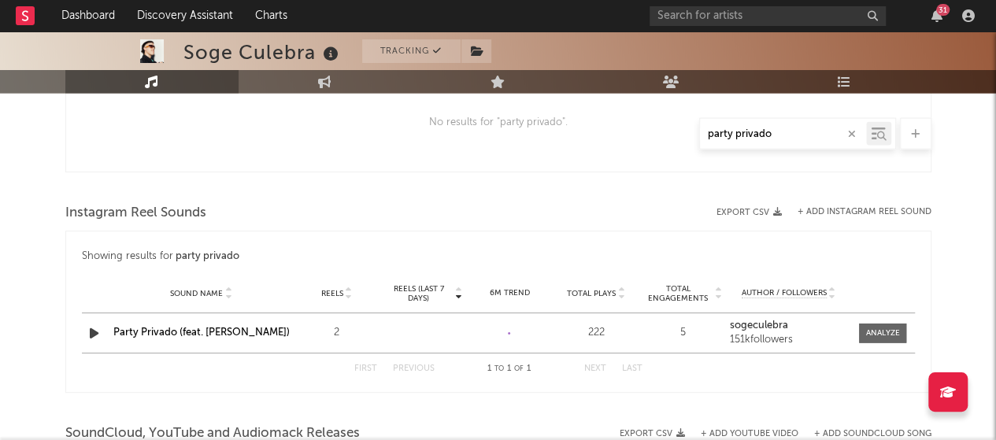
click at [227, 327] on link "Party Privado (feat. [PERSON_NAME])" at bounding box center [201, 332] width 176 height 10
click at [335, 220] on div "Instagram Reel Sounds" at bounding box center [498, 213] width 866 height 27
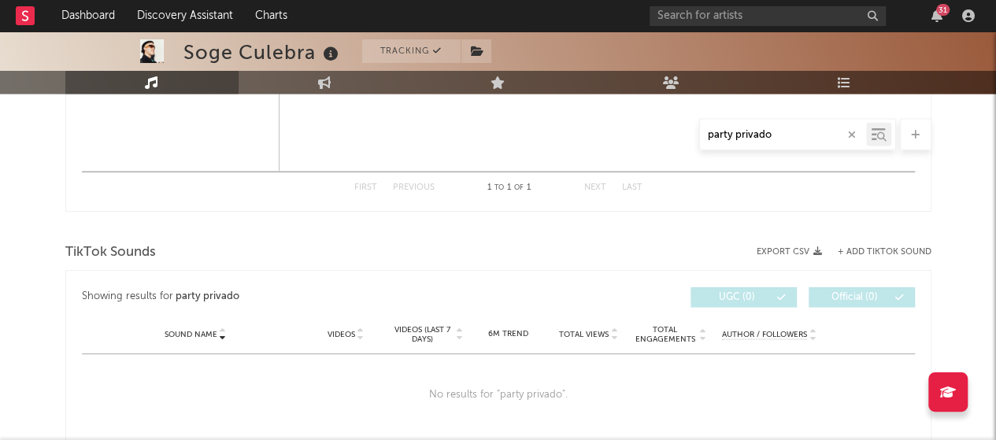
scroll to position [1427, 0]
click at [851, 136] on icon "button" at bounding box center [852, 134] width 8 height 10
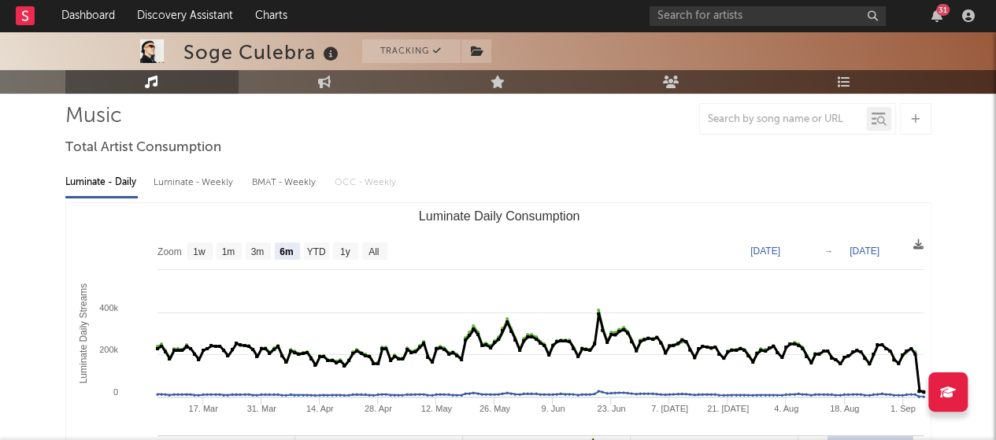
scroll to position [40, 0]
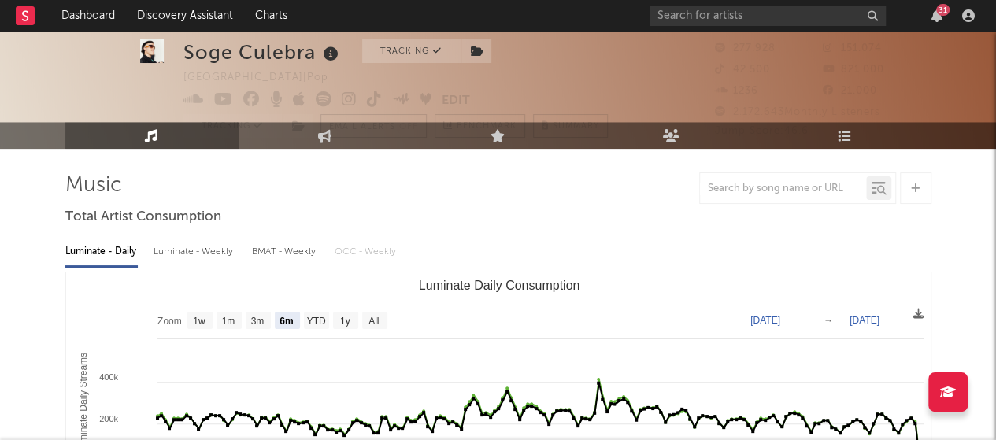
click at [22, 18] on rect at bounding box center [25, 15] width 19 height 19
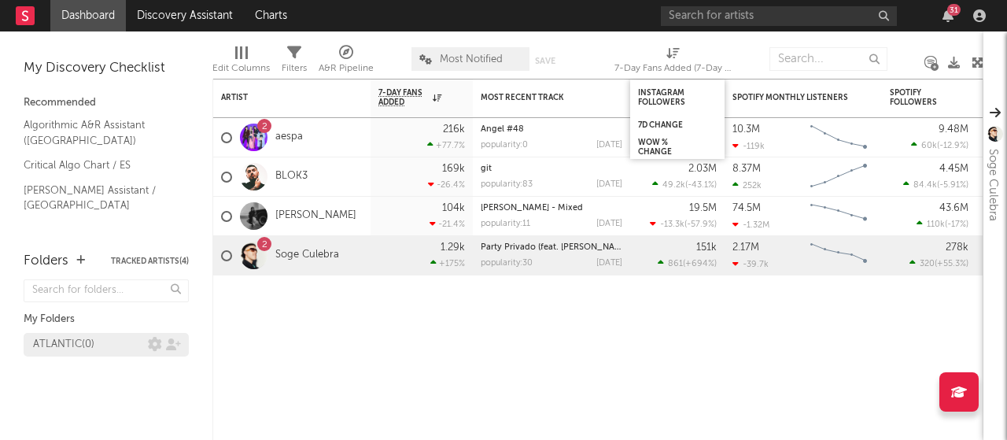
click at [143, 347] on div "ATLANTIC ( 0 )" at bounding box center [90, 344] width 115 height 19
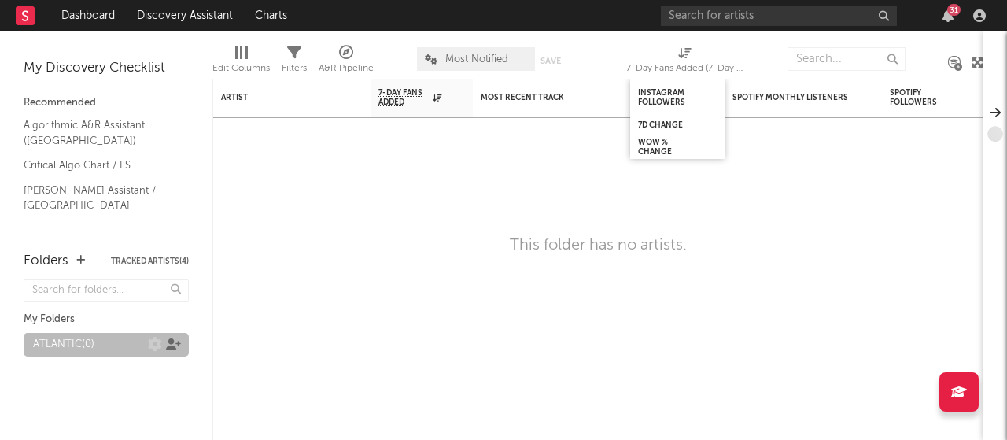
click at [172, 347] on icon at bounding box center [173, 344] width 15 height 12
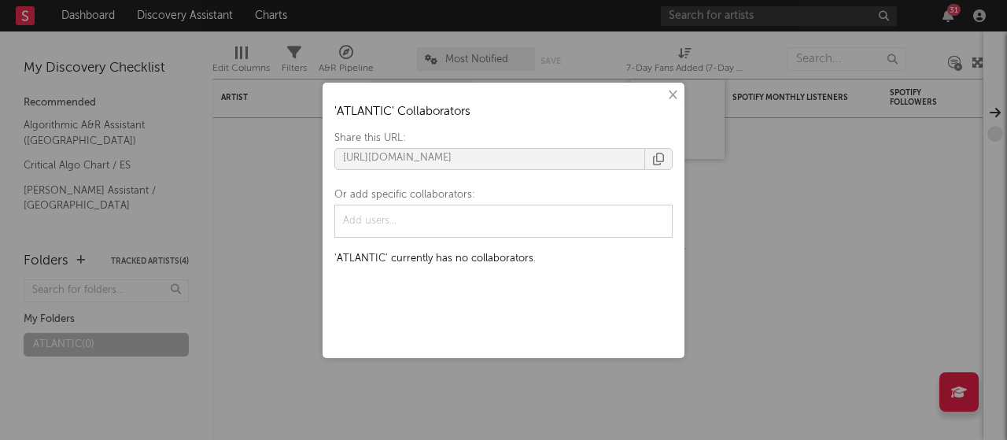
click at [673, 97] on button "×" at bounding box center [671, 95] width 17 height 17
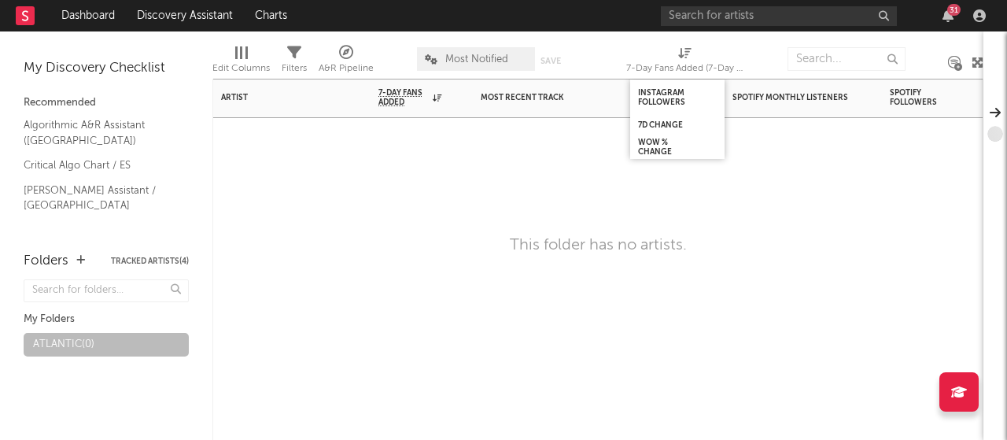
click at [502, 279] on div "Artist Notifications 7-Day Fans Added WoW % Change Most Recent Track Popularity…" at bounding box center [597, 259] width 771 height 361
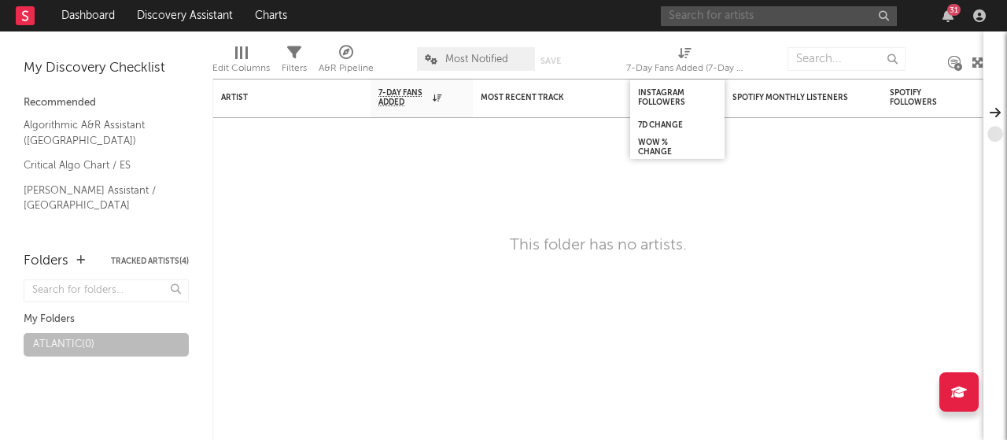
click at [770, 20] on input "text" at bounding box center [779, 16] width 236 height 20
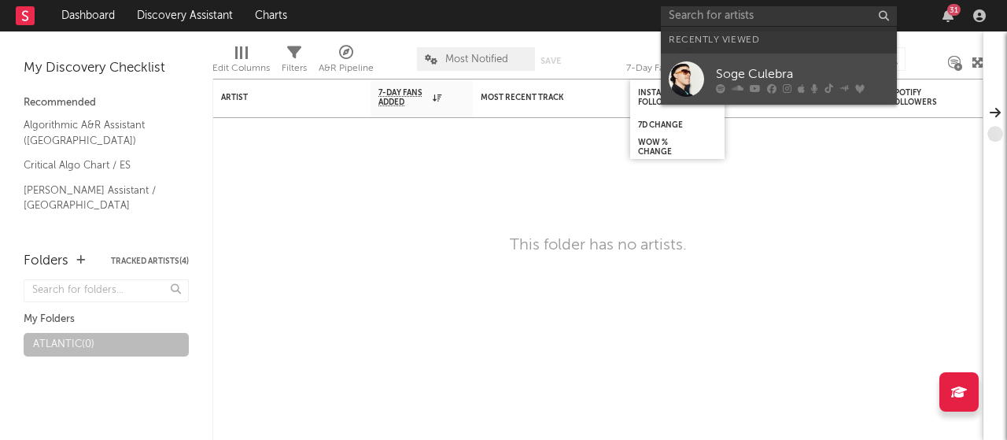
click at [743, 78] on div "Soge Culebra" at bounding box center [802, 74] width 173 height 19
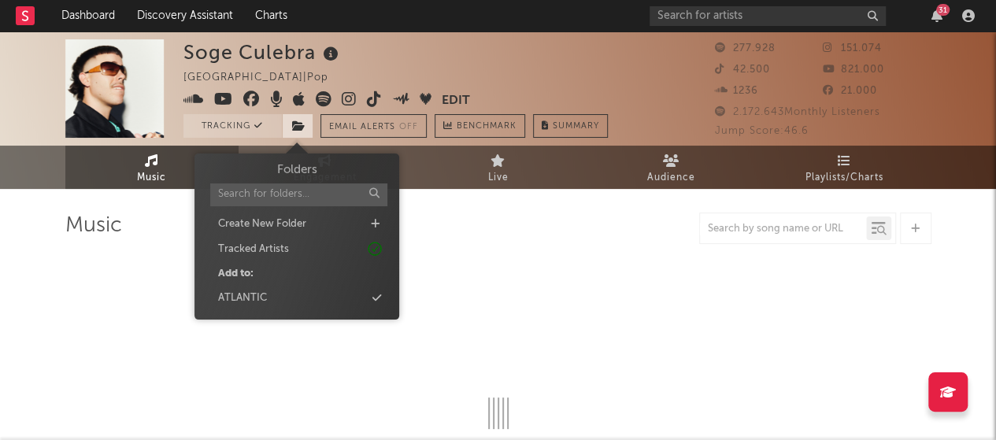
click at [297, 128] on icon at bounding box center [298, 125] width 13 height 11
select select "6m"
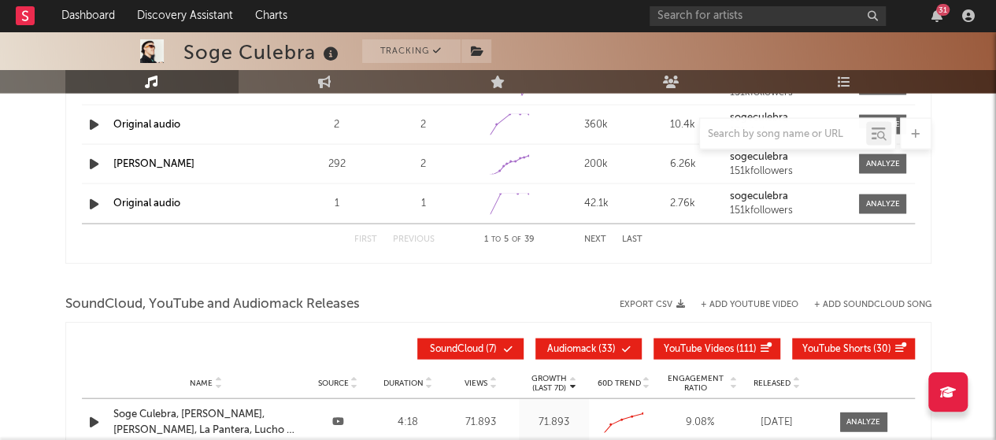
scroll to position [1349, 0]
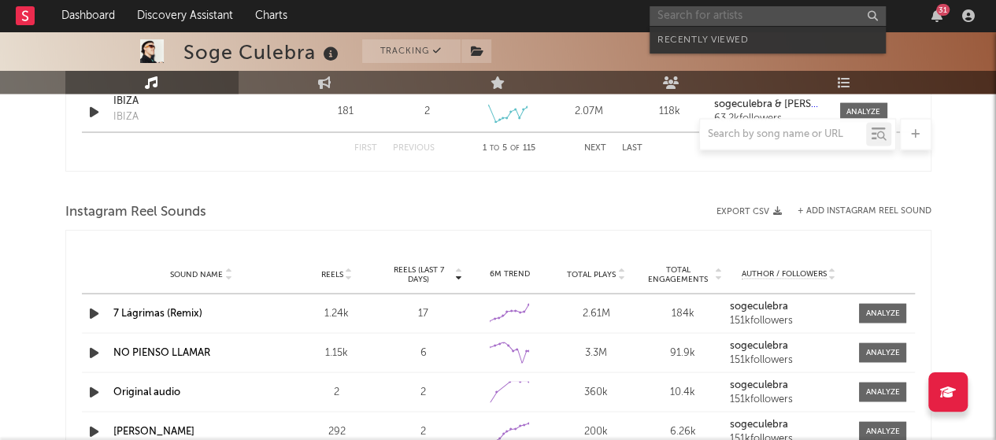
click at [723, 22] on input "text" at bounding box center [767, 16] width 236 height 20
type input "S"
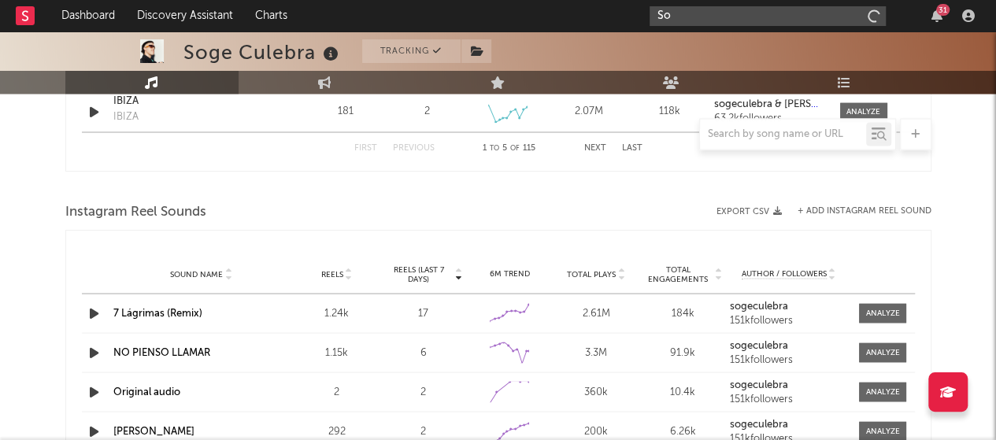
type input "S"
click at [584, 212] on div "Instagram Reel Sounds" at bounding box center [498, 212] width 866 height 27
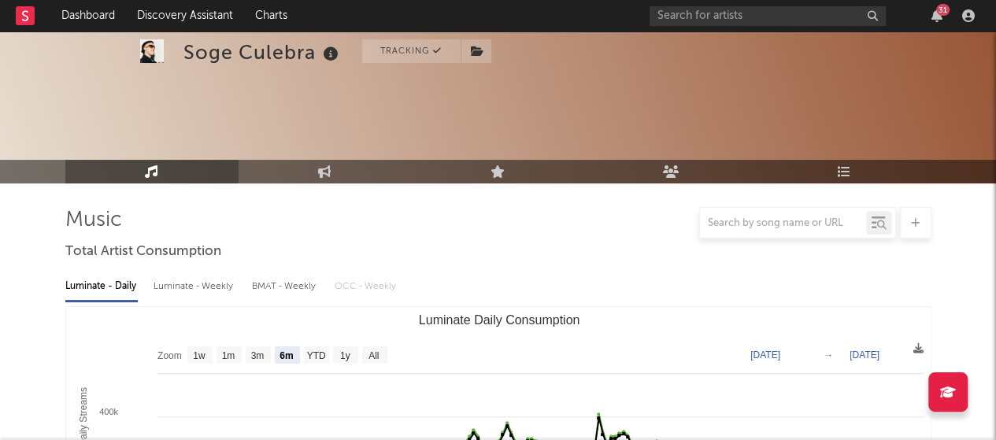
scroll to position [0, 0]
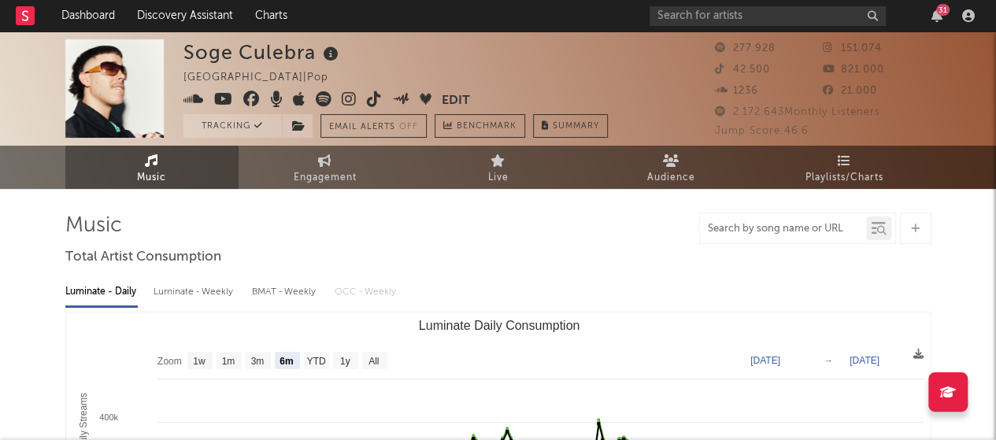
click at [793, 235] on input "text" at bounding box center [783, 229] width 166 height 13
type input "Party Privado"
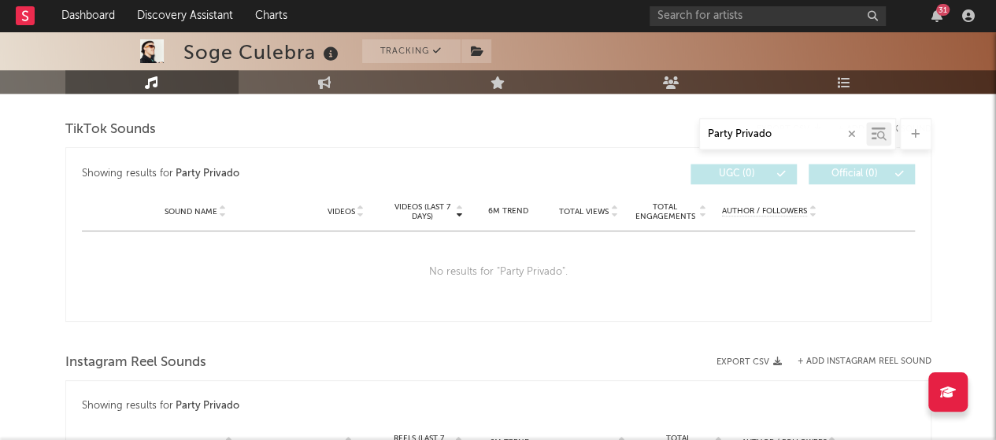
scroll to position [778, 0]
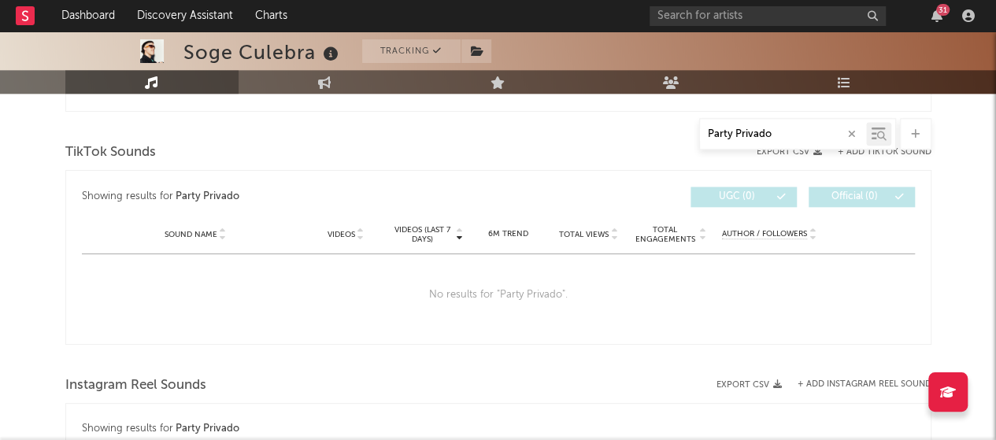
click at [737, 215] on div "Sound Name Videos Videos (last 7 days) Weekly Growth % 6M Trend Total Views Tot…" at bounding box center [498, 234] width 833 height 39
click at [845, 131] on button "button" at bounding box center [851, 134] width 13 height 15
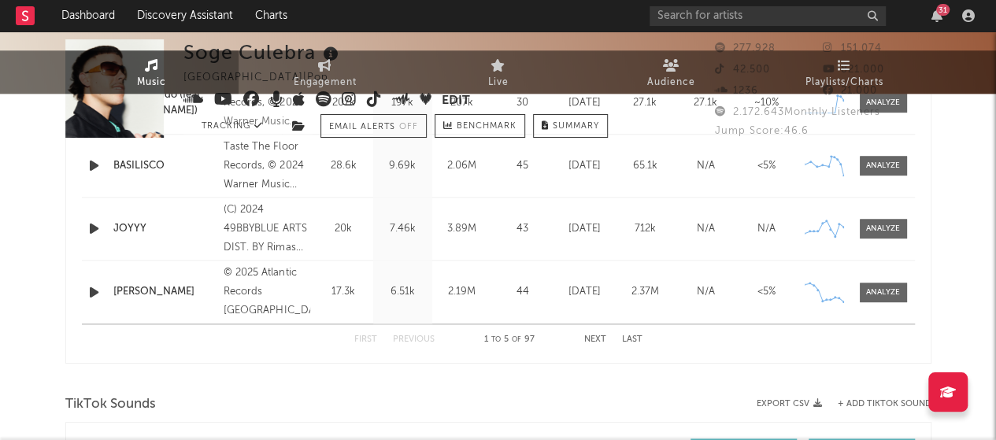
scroll to position [0, 0]
